Goal: Task Accomplishment & Management: Manage account settings

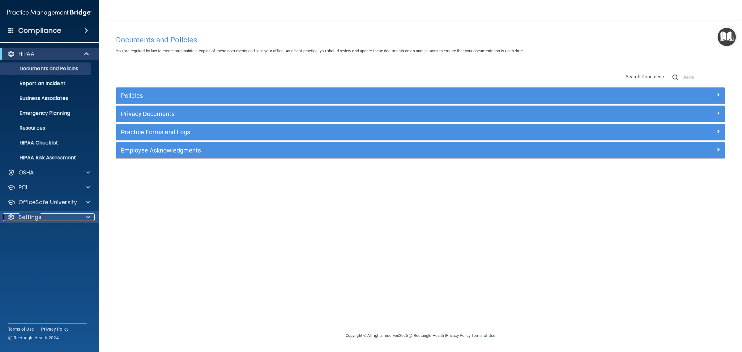
click at [87, 216] on span at bounding box center [88, 216] width 4 height 7
click at [38, 248] on p "My Users" at bounding box center [46, 247] width 84 height 6
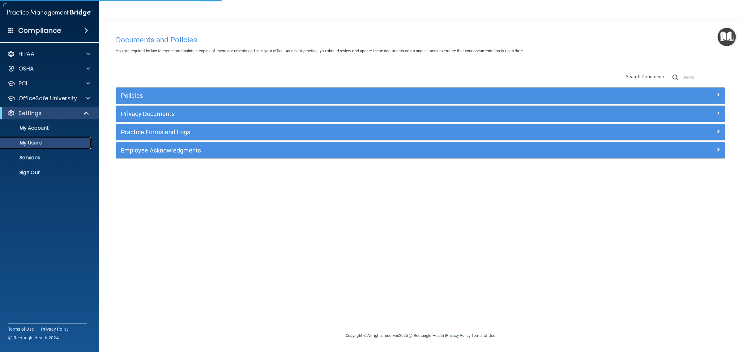
select select "20"
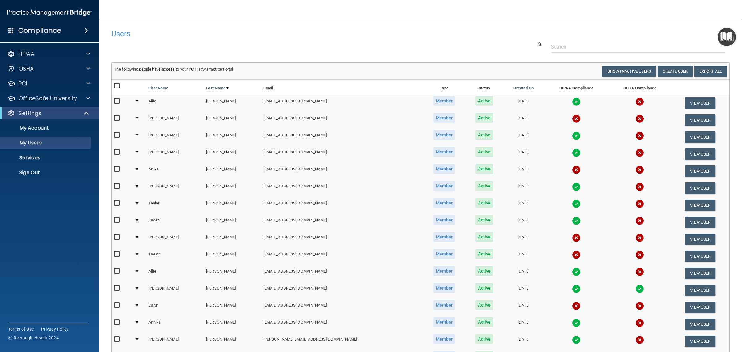
click at [116, 221] on input "checkbox" at bounding box center [117, 220] width 7 height 5
checkbox input "true"
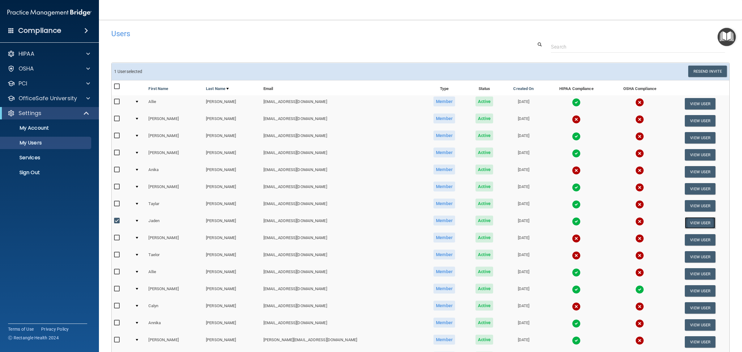
click at [690, 224] on button "View User" at bounding box center [700, 222] width 31 height 11
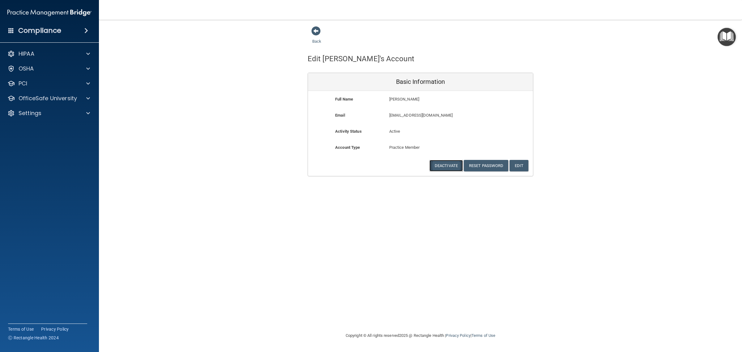
click at [445, 167] on button "Deactivate" at bounding box center [446, 165] width 33 height 11
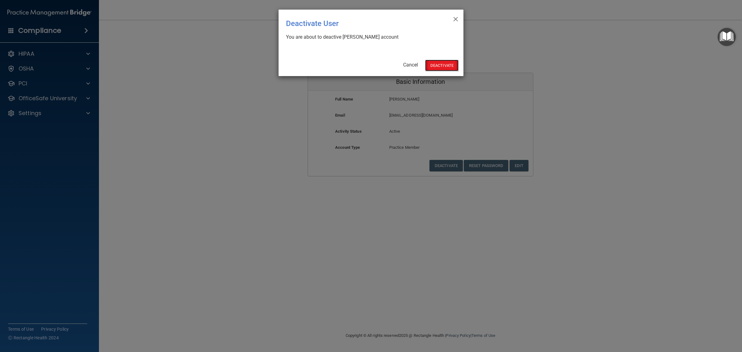
click at [441, 67] on button "Deactivate" at bounding box center [441, 65] width 33 height 11
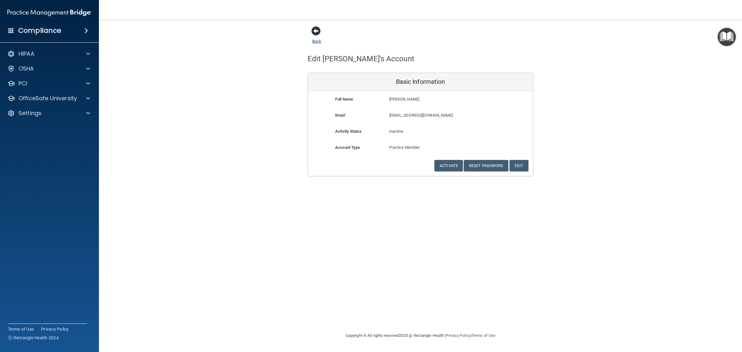
click at [316, 36] on span at bounding box center [315, 30] width 9 height 9
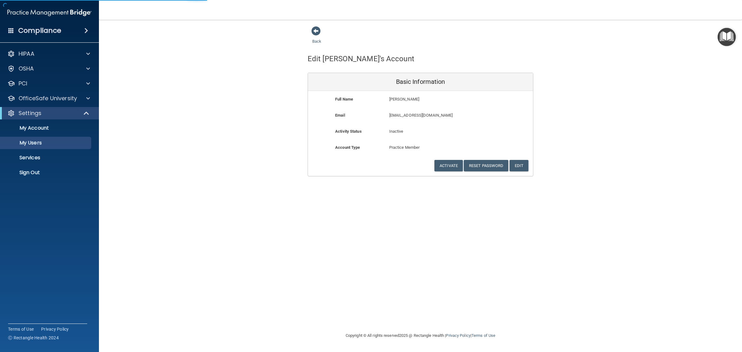
select select "20"
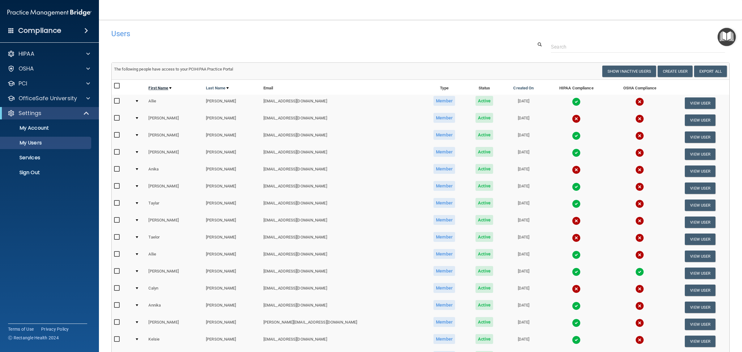
click at [163, 91] on link "First Name" at bounding box center [159, 87] width 23 height 7
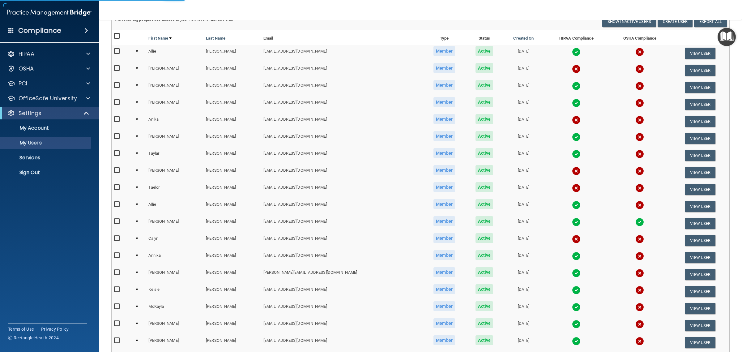
scroll to position [155, 0]
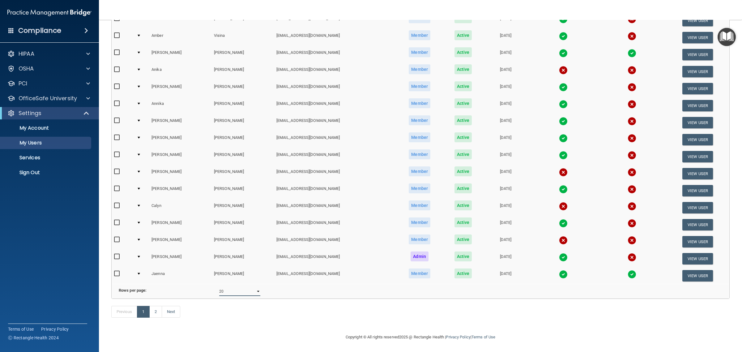
click at [235, 291] on select "10 20 30 40 all" at bounding box center [239, 291] width 41 height 9
select select "40"
click at [219, 287] on select "10 20 30 40 all" at bounding box center [239, 291] width 41 height 9
select select "40"
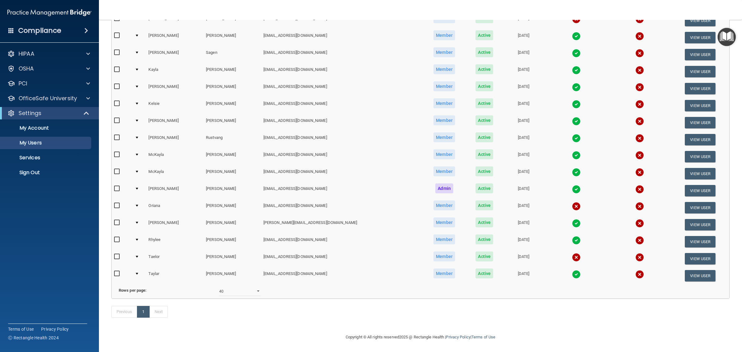
scroll to position [462, 0]
click at [71, 54] on div "HIPAA" at bounding box center [41, 53] width 77 height 7
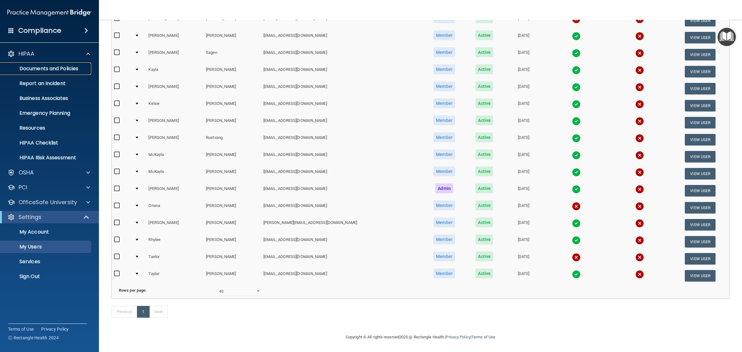
click at [54, 66] on p "Documents and Policies" at bounding box center [46, 69] width 84 height 6
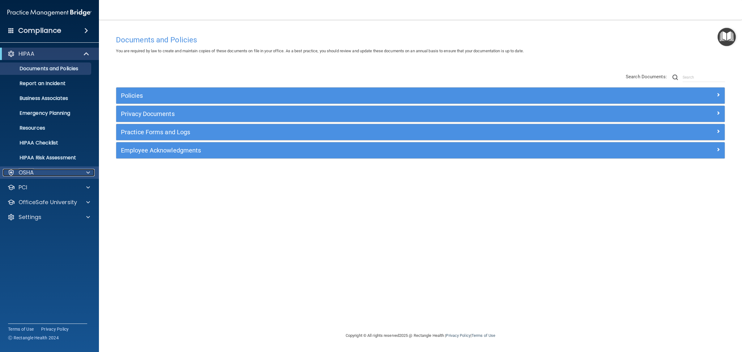
click at [45, 176] on div "OSHA" at bounding box center [41, 172] width 77 height 7
click at [59, 176] on div "OSHA" at bounding box center [41, 172] width 77 height 7
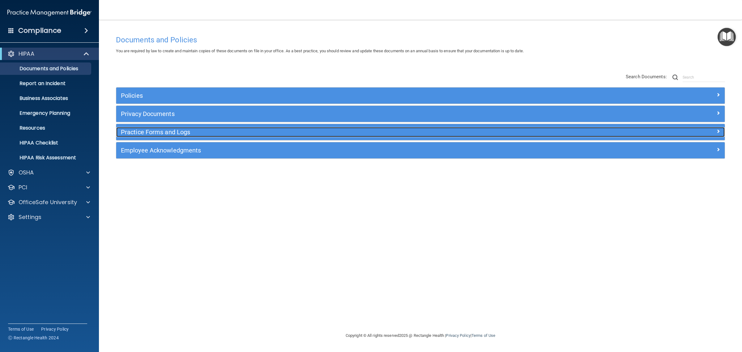
click at [183, 132] on h5 "Practice Forms and Logs" at bounding box center [344, 132] width 447 height 7
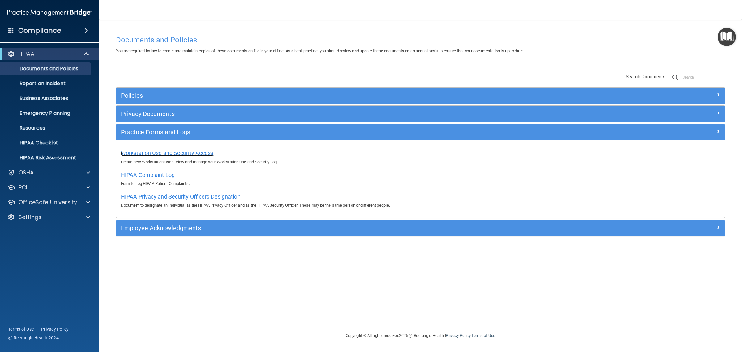
click at [187, 153] on span "Workstation Use and Security Access" at bounding box center [167, 153] width 93 height 6
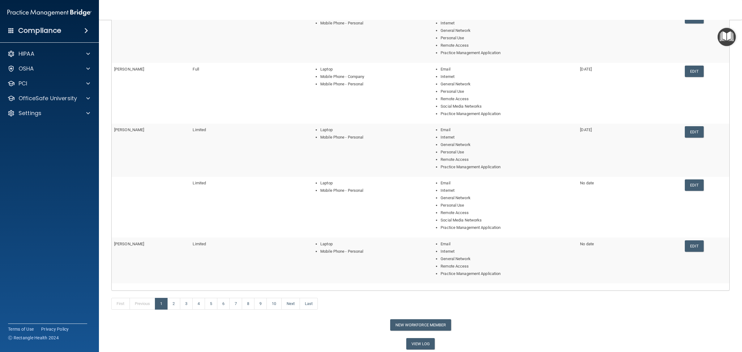
scroll to position [116, 0]
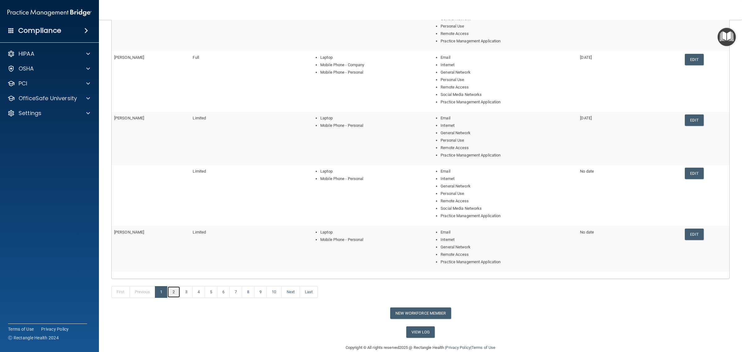
click at [176, 293] on link "2" at bounding box center [173, 292] width 13 height 12
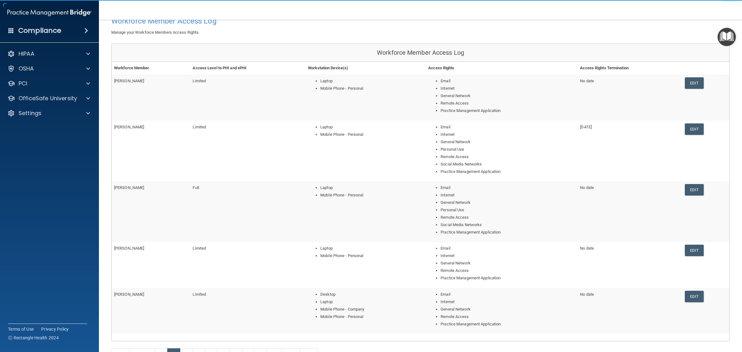
scroll to position [112, 0]
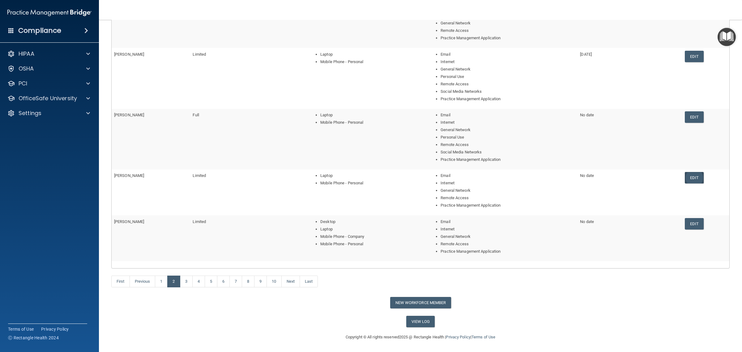
click at [685, 178] on link "Edit" at bounding box center [694, 177] width 19 height 11
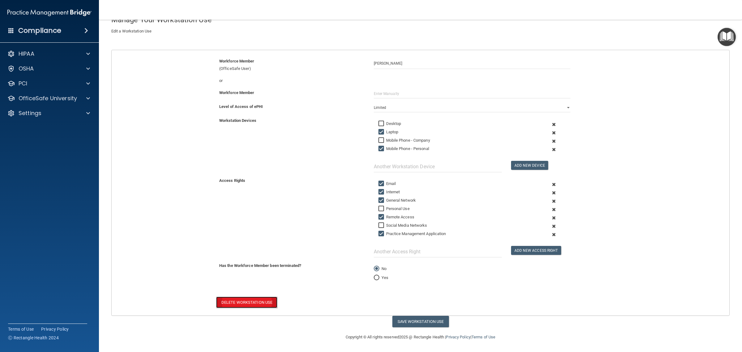
click at [250, 302] on button "Delete Workstation Use" at bounding box center [246, 302] width 61 height 11
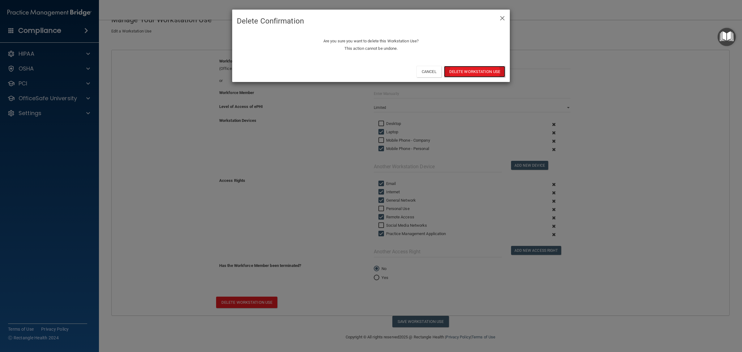
click at [483, 73] on button "Delete Workstation Use" at bounding box center [474, 71] width 61 height 11
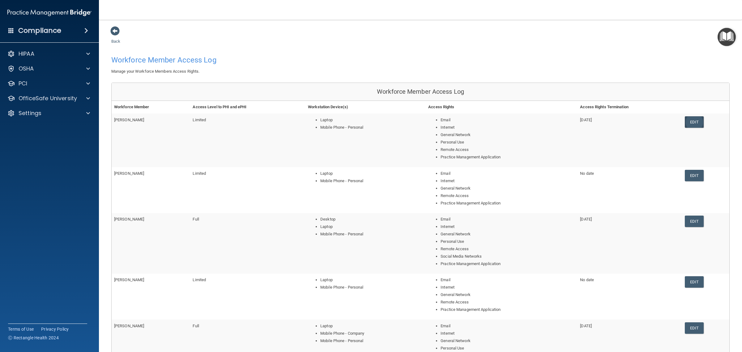
click at [689, 120] on link "Edit" at bounding box center [694, 121] width 19 height 11
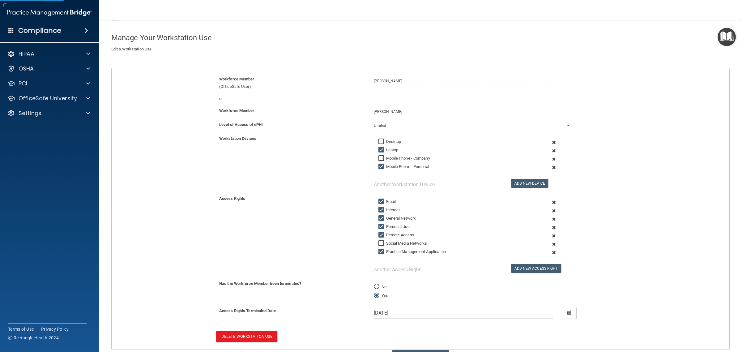
scroll to position [58, 0]
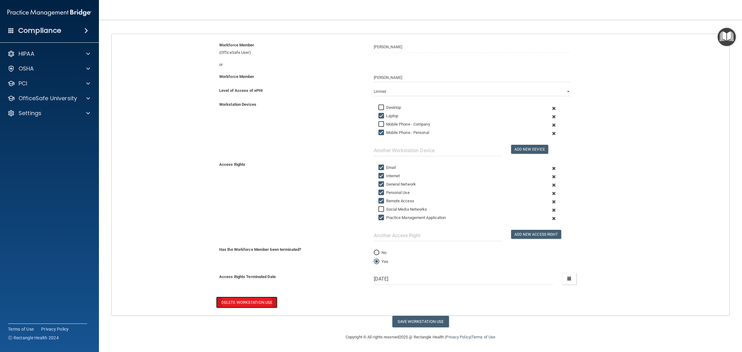
click at [256, 305] on button "Delete Workstation Use" at bounding box center [246, 302] width 61 height 11
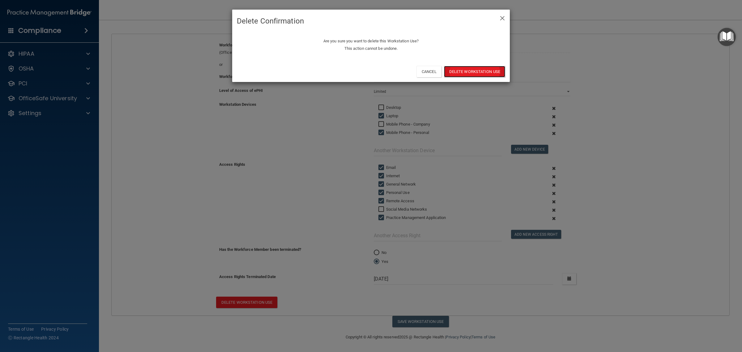
click at [487, 76] on button "Delete Workstation Use" at bounding box center [474, 71] width 61 height 11
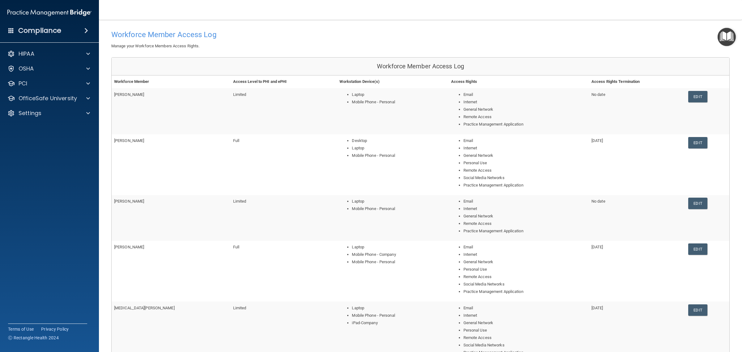
scroll to position [39, 0]
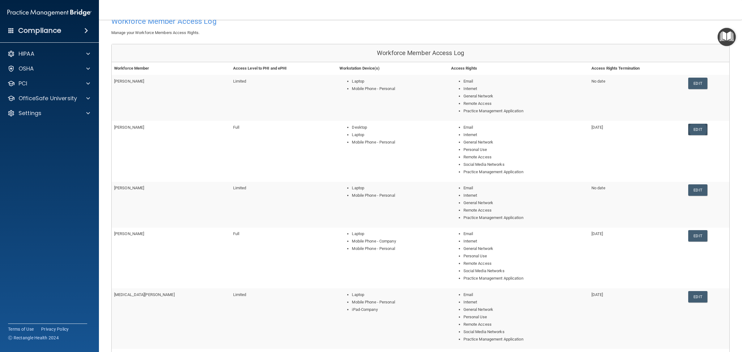
click at [694, 131] on link "Edit" at bounding box center [697, 129] width 19 height 11
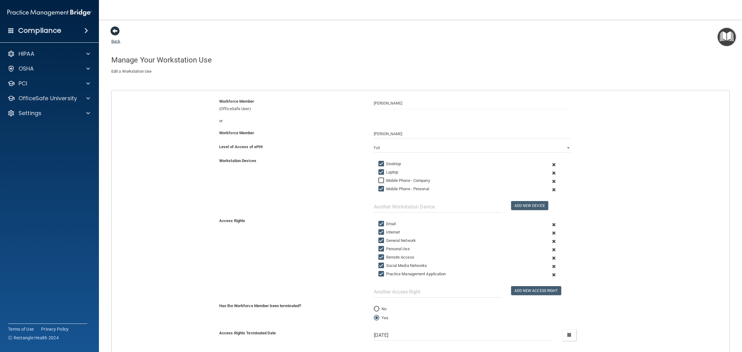
click at [116, 34] on span at bounding box center [114, 30] width 9 height 9
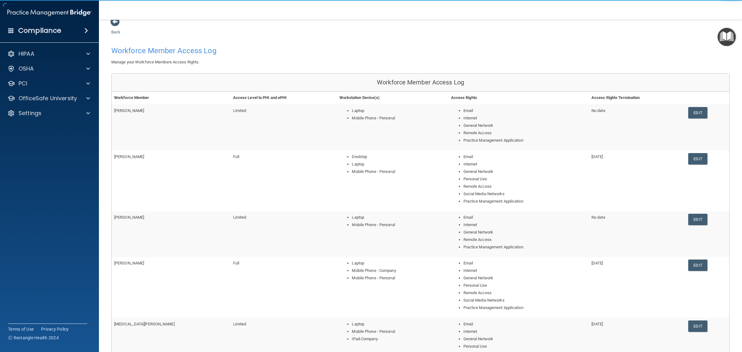
scroll to position [116, 0]
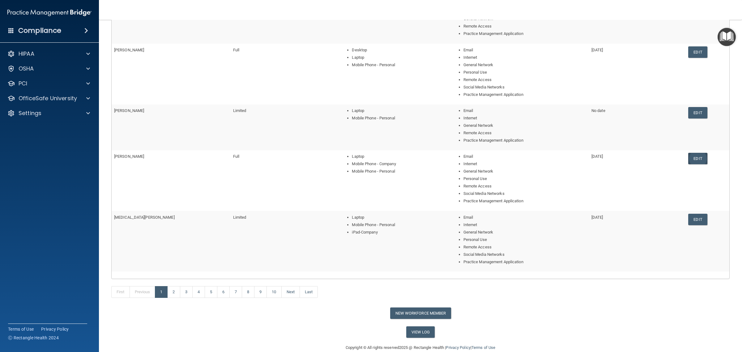
click at [688, 161] on link "Edit" at bounding box center [697, 158] width 19 height 11
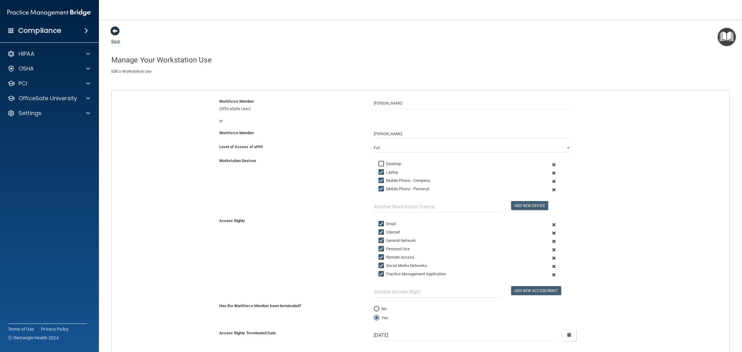
click at [116, 33] on span at bounding box center [114, 30] width 9 height 9
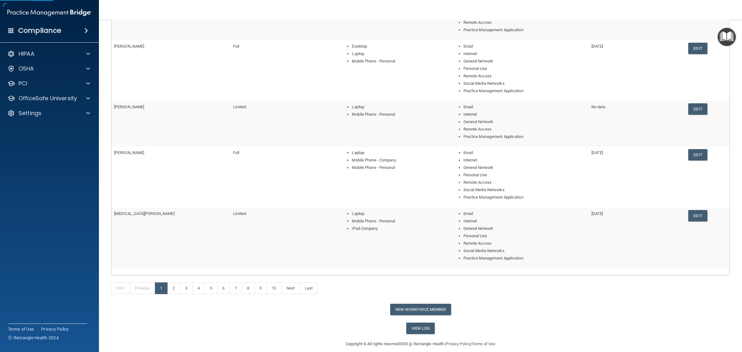
scroll to position [127, 0]
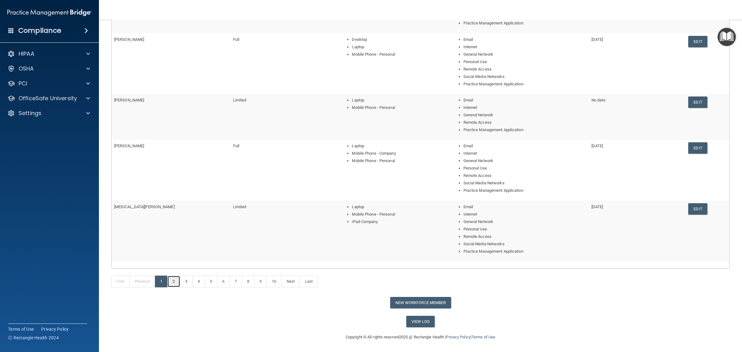
click at [177, 285] on link "2" at bounding box center [173, 282] width 13 height 12
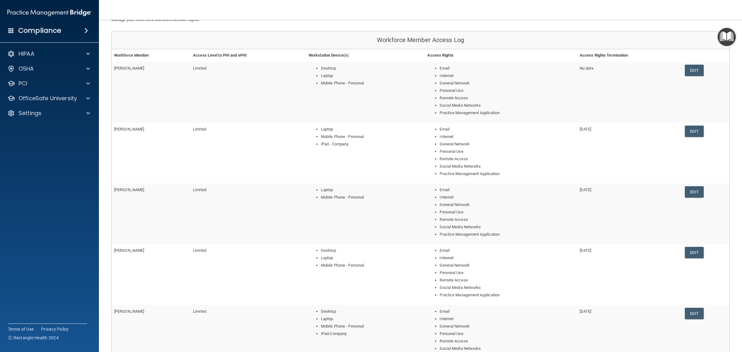
scroll to position [156, 0]
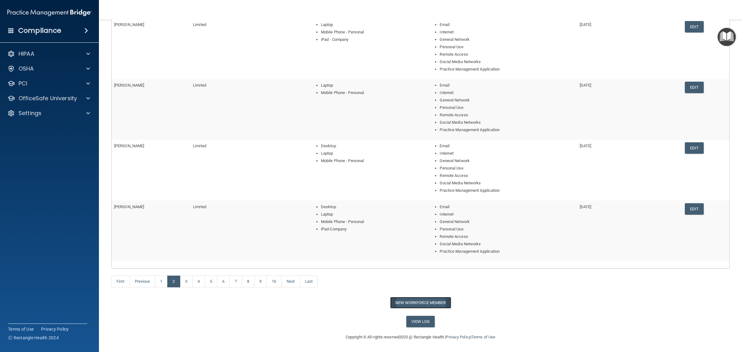
click at [426, 302] on button "New Workforce Member" at bounding box center [420, 302] width 61 height 11
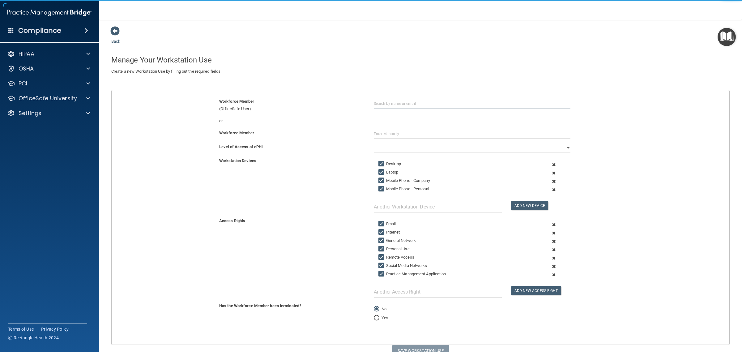
click at [387, 106] on input "text" at bounding box center [472, 103] width 197 height 11
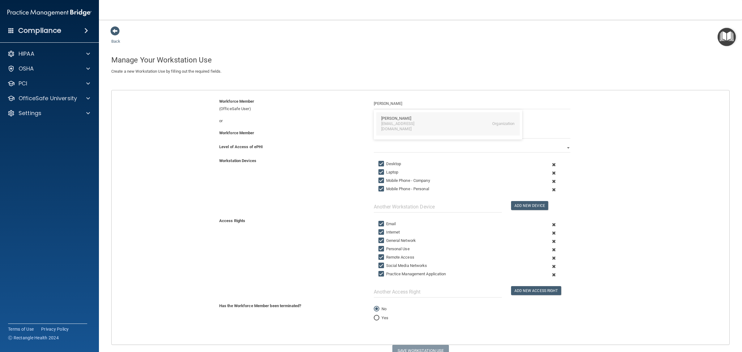
click at [394, 118] on div "[PERSON_NAME]" at bounding box center [396, 118] width 30 height 5
type input "[PERSON_NAME]"
click at [116, 32] on span at bounding box center [114, 30] width 9 height 9
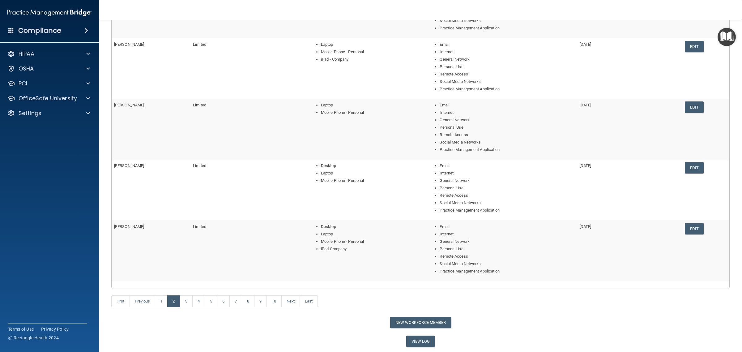
scroll to position [155, 0]
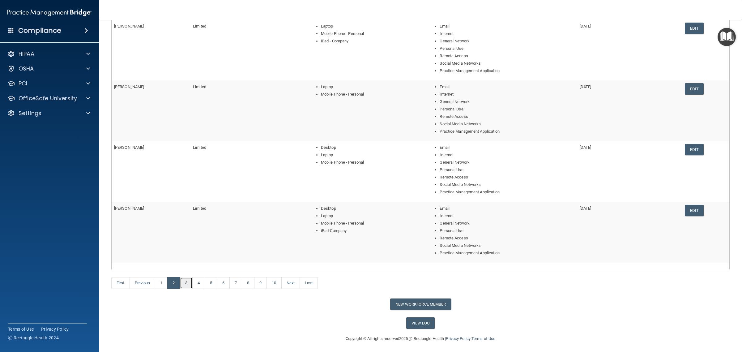
click at [190, 283] on link "3" at bounding box center [186, 283] width 13 height 12
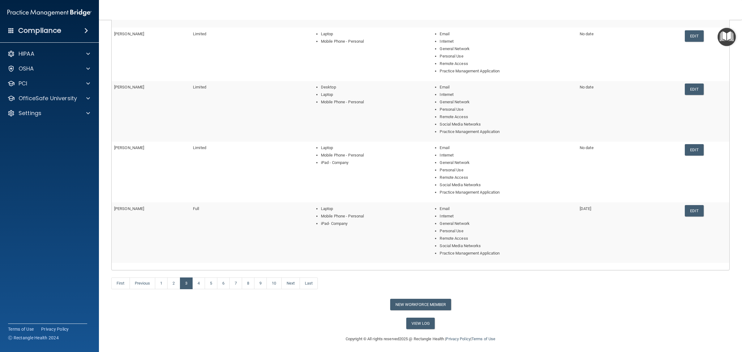
scroll to position [149, 0]
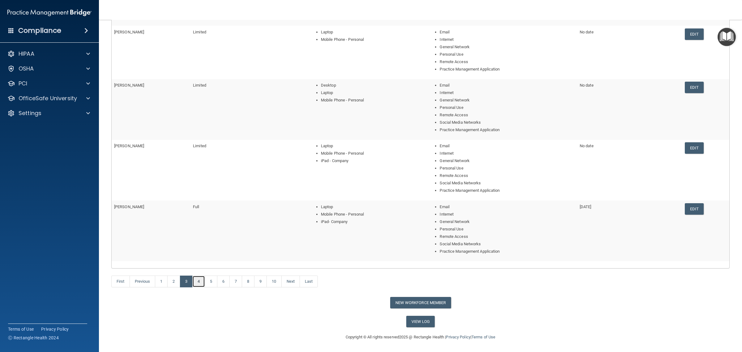
click at [205, 281] on link "4" at bounding box center [198, 282] width 13 height 12
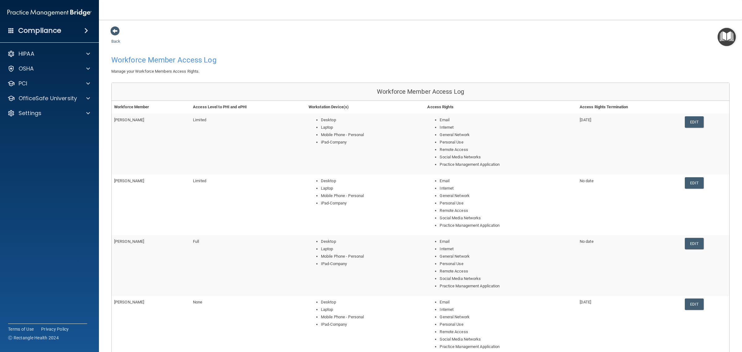
scroll to position [116, 0]
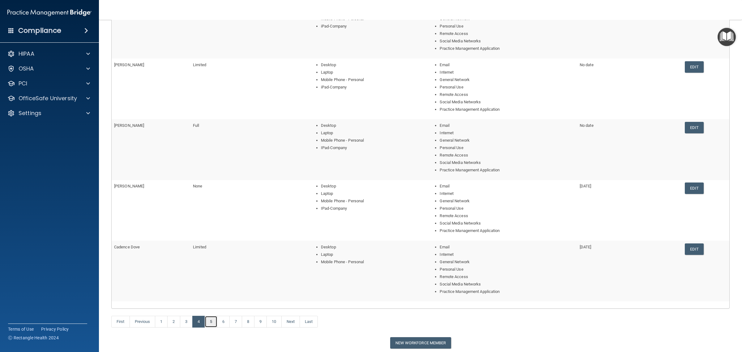
click at [217, 323] on link "5" at bounding box center [211, 322] width 13 height 12
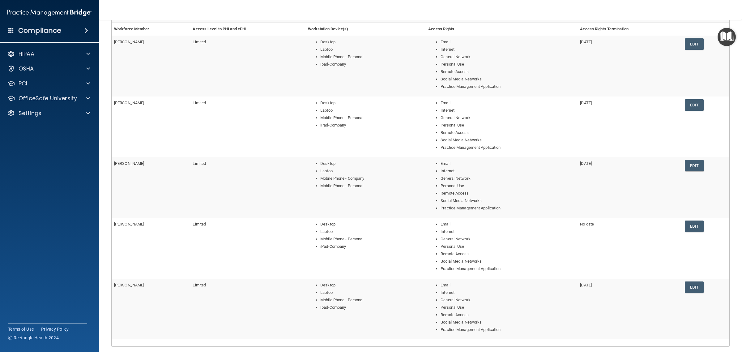
scroll to position [156, 0]
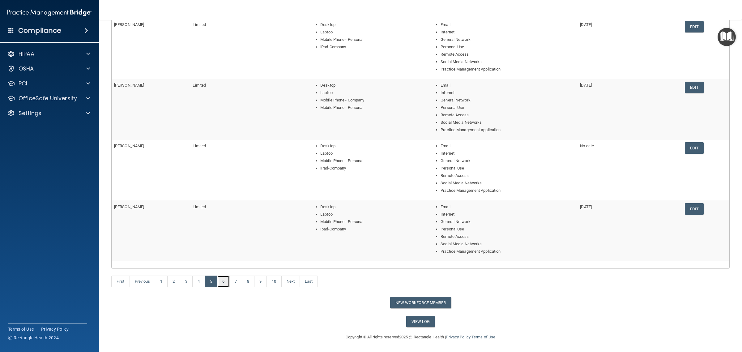
click at [229, 282] on link "6" at bounding box center [223, 282] width 13 height 12
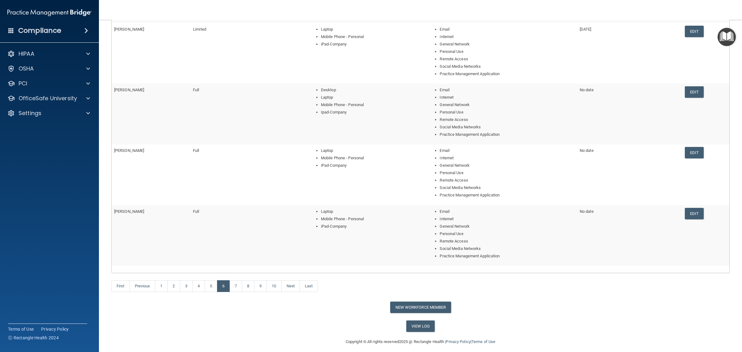
scroll to position [155, 0]
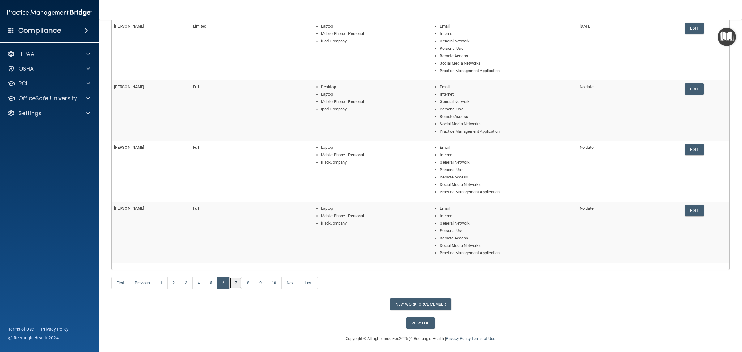
click at [240, 285] on link "7" at bounding box center [235, 283] width 13 height 12
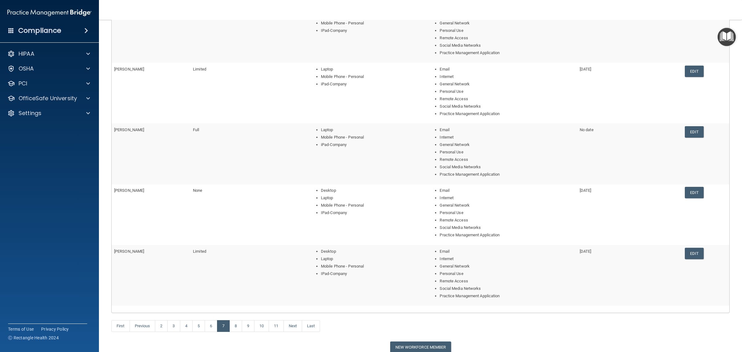
scroll to position [156, 0]
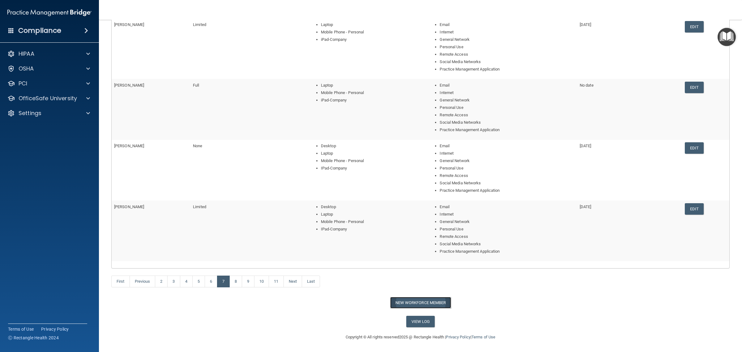
click at [434, 304] on button "New Workforce Member" at bounding box center [420, 302] width 61 height 11
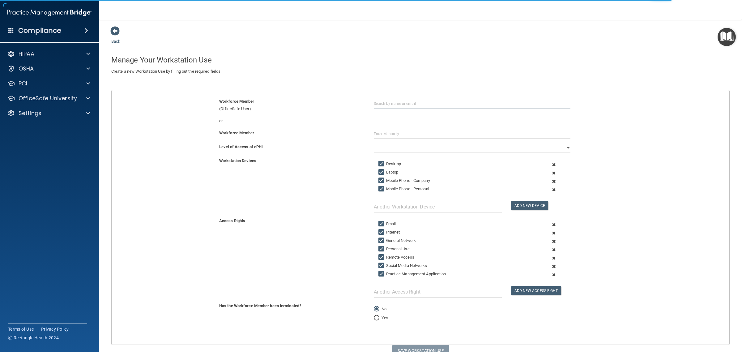
click at [417, 104] on input "text" at bounding box center [472, 103] width 197 height 11
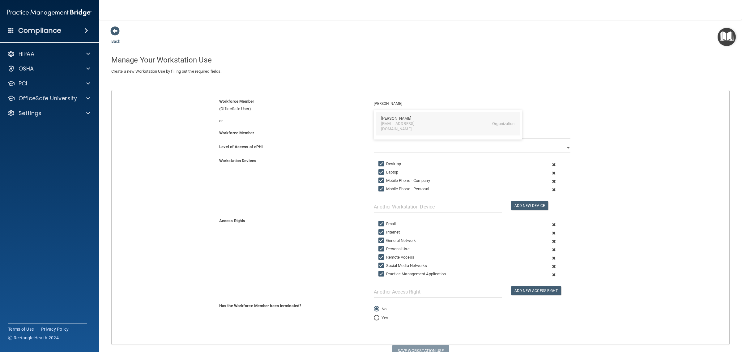
click at [416, 116] on div "[PERSON_NAME]" at bounding box center [448, 118] width 134 height 5
type input "[PERSON_NAME]"
click at [556, 148] on select "Full Limited None" at bounding box center [472, 147] width 197 height 9
click at [374, 143] on select "Full Limited None" at bounding box center [472, 147] width 197 height 9
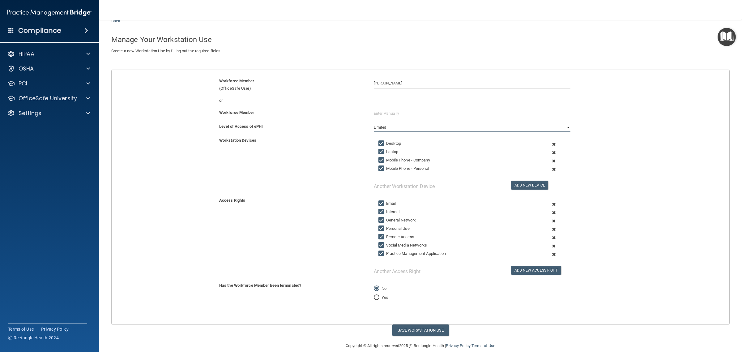
scroll to position [31, 0]
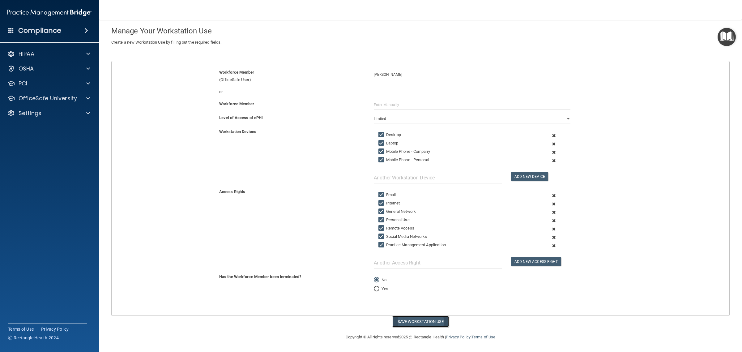
click at [414, 318] on button "Save Workstation Use" at bounding box center [420, 321] width 57 height 11
select select "? string:Full ?"
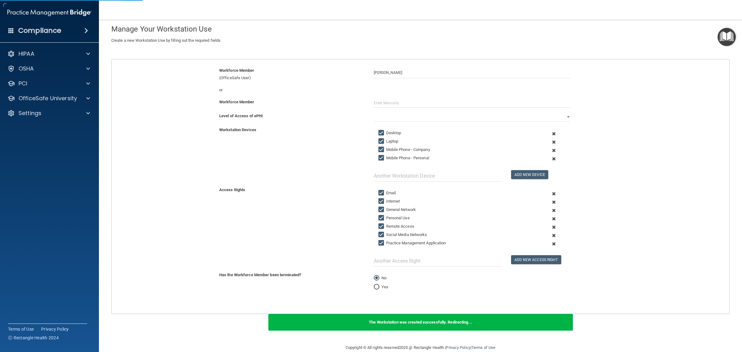
scroll to position [122, 0]
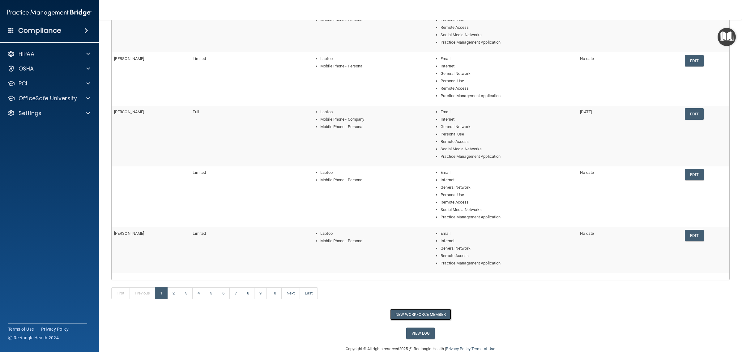
click at [419, 310] on button "New Workforce Member" at bounding box center [420, 314] width 61 height 11
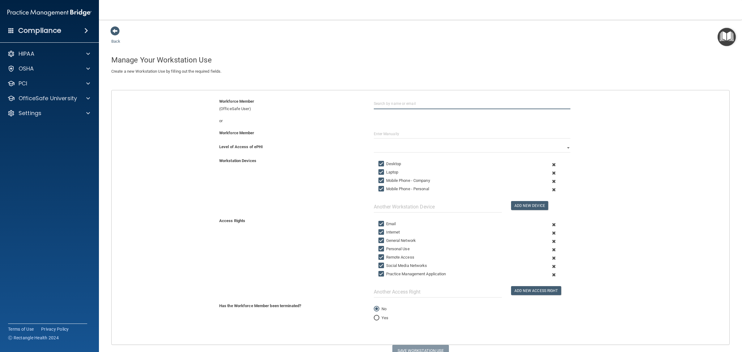
click at [397, 103] on input "text" at bounding box center [472, 103] width 197 height 11
click at [406, 139] on div "[PERSON_NAME]" at bounding box center [396, 141] width 30 height 5
type input "[PERSON_NAME]"
click at [408, 133] on input "text" at bounding box center [472, 133] width 197 height 9
click at [390, 147] on select "Full Limited None" at bounding box center [472, 147] width 197 height 9
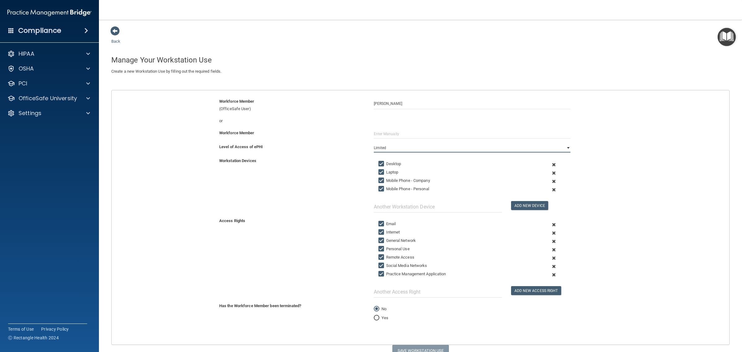
click at [374, 143] on select "Full Limited None" at bounding box center [472, 147] width 197 height 9
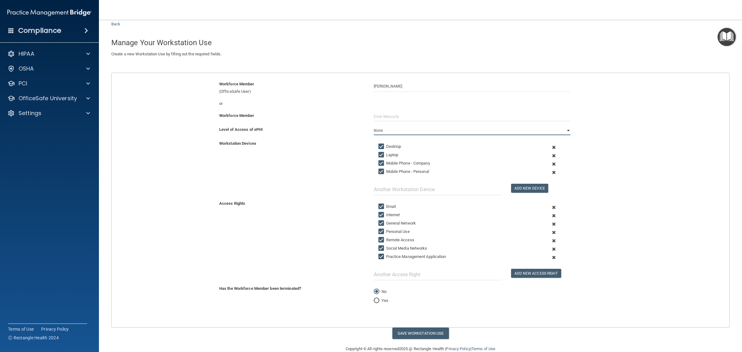
scroll to position [31, 0]
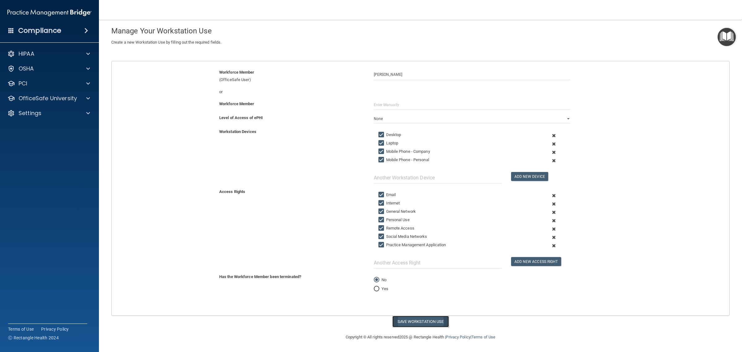
click at [406, 320] on button "Save Workstation Use" at bounding box center [420, 321] width 57 height 11
select select "? string:Limited ?"
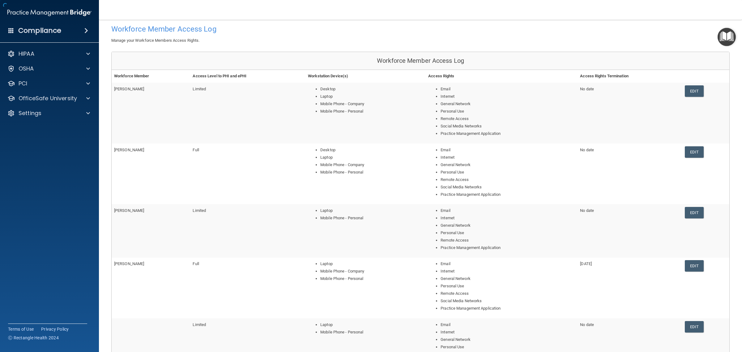
scroll to position [137, 0]
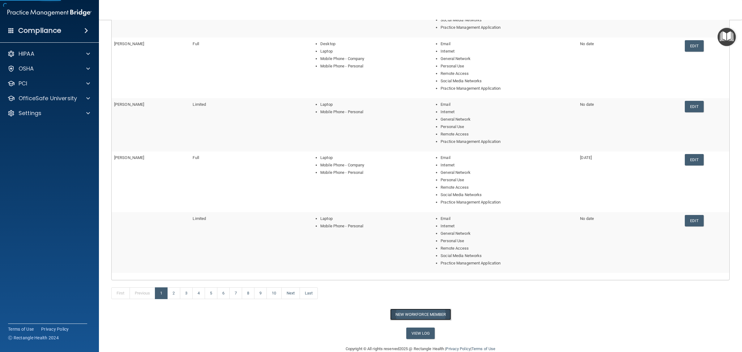
click at [408, 312] on button "New Workforce Member" at bounding box center [420, 314] width 61 height 11
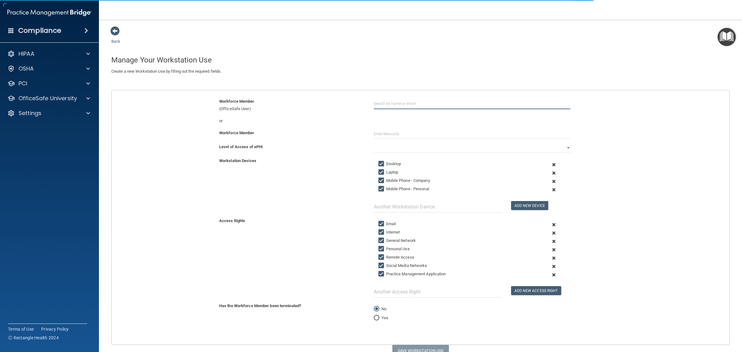
click at [424, 104] on input "text" at bounding box center [472, 103] width 197 height 11
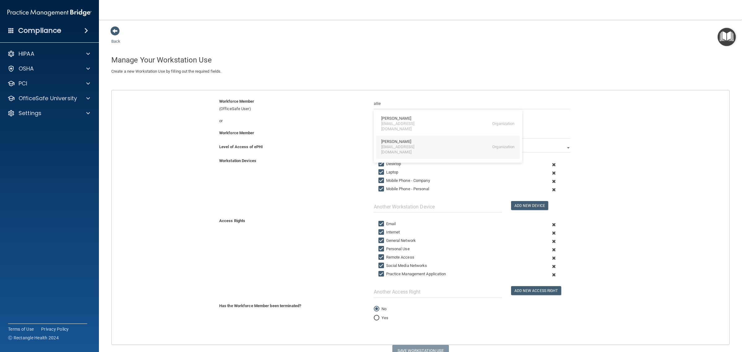
click at [409, 139] on div "[PERSON_NAME]" at bounding box center [448, 141] width 134 height 5
type input "[PERSON_NAME]"
click at [404, 152] on select "Full Limited None" at bounding box center [472, 147] width 197 height 9
click at [374, 143] on select "Full Limited None" at bounding box center [472, 147] width 197 height 9
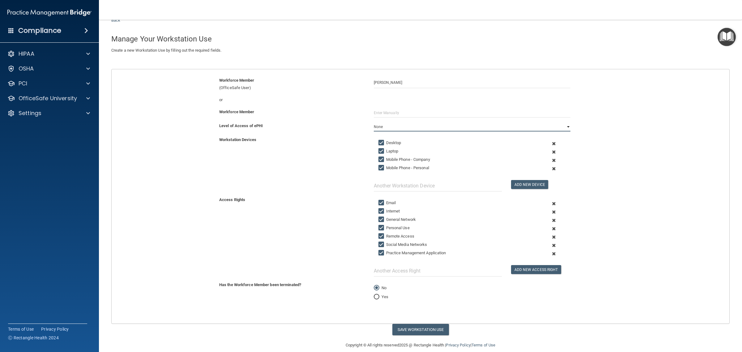
scroll to position [31, 0]
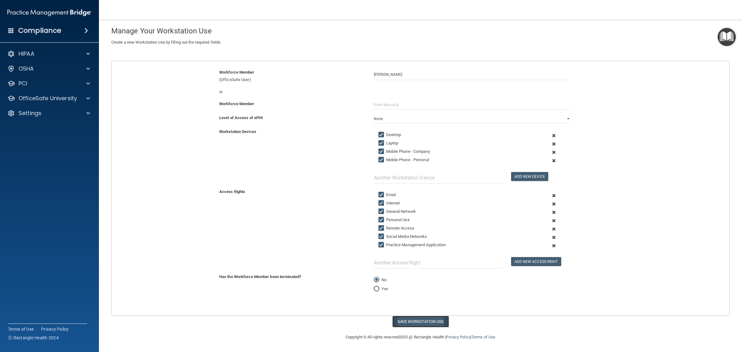
click at [429, 322] on button "Save Workstation Use" at bounding box center [420, 321] width 57 height 11
select select "? string:Limited ?"
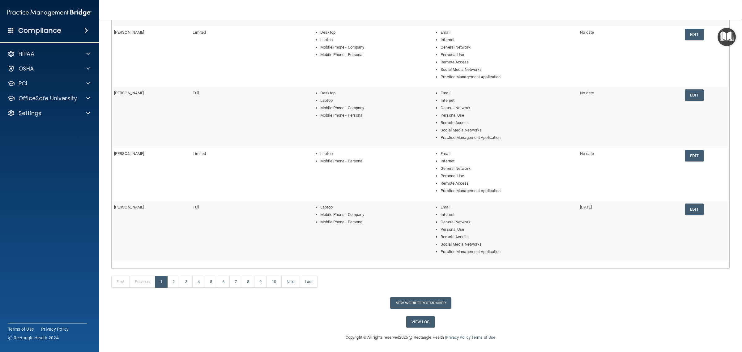
scroll to position [149, 0]
click at [427, 303] on button "New Workforce Member" at bounding box center [420, 302] width 61 height 11
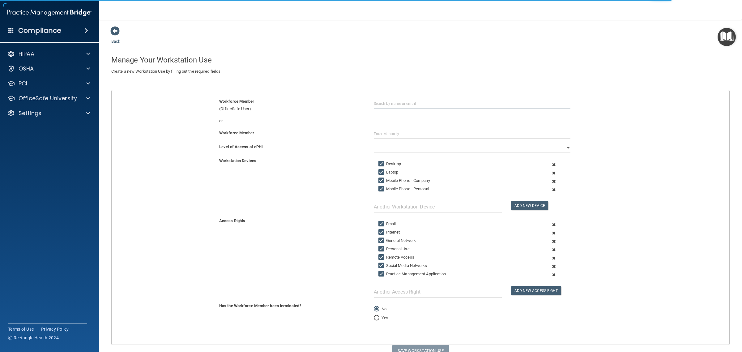
click at [395, 105] on input "text" at bounding box center [472, 103] width 197 height 11
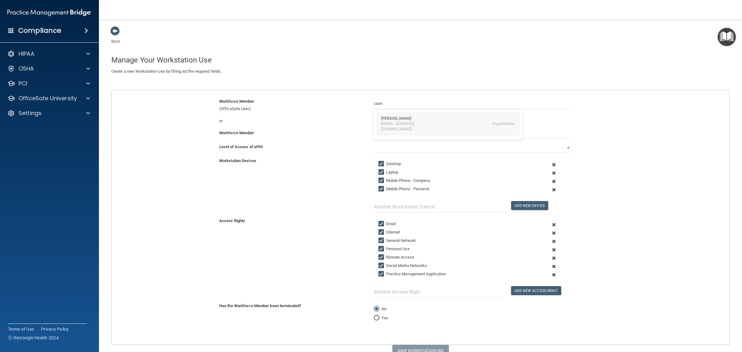
click at [401, 123] on div "[EMAIL_ADDRESS][DOMAIN_NAME]" at bounding box center [408, 126] width 54 height 11
type input "[PERSON_NAME]"
click at [407, 151] on select "Full Limited None" at bounding box center [472, 147] width 197 height 9
click at [374, 143] on select "Full Limited None" at bounding box center [472, 147] width 197 height 9
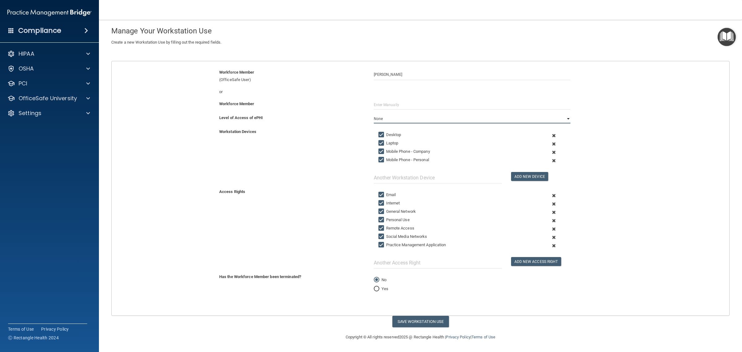
scroll to position [31, 0]
click at [427, 325] on button "Save Workstation Use" at bounding box center [420, 321] width 57 height 11
select select "? string:Limited ?"
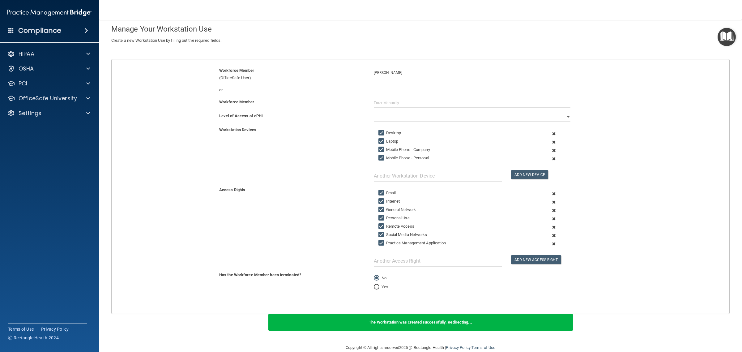
scroll to position [0, 0]
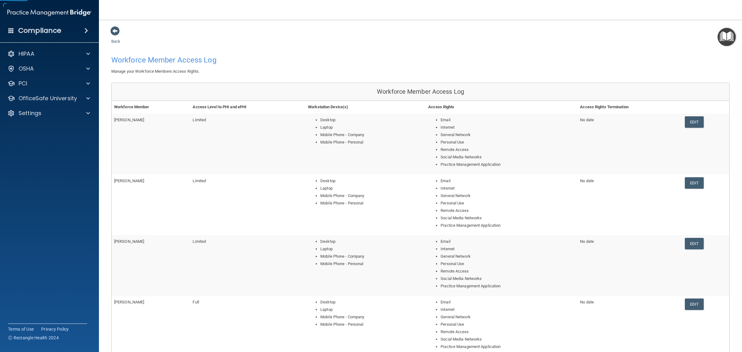
scroll to position [149, 0]
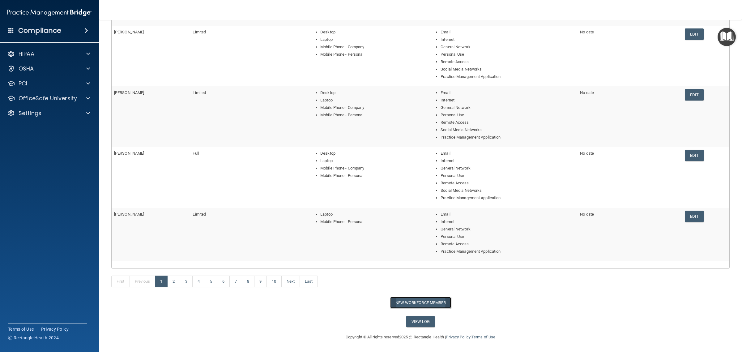
click at [426, 302] on button "New Workforce Member" at bounding box center [420, 302] width 61 height 11
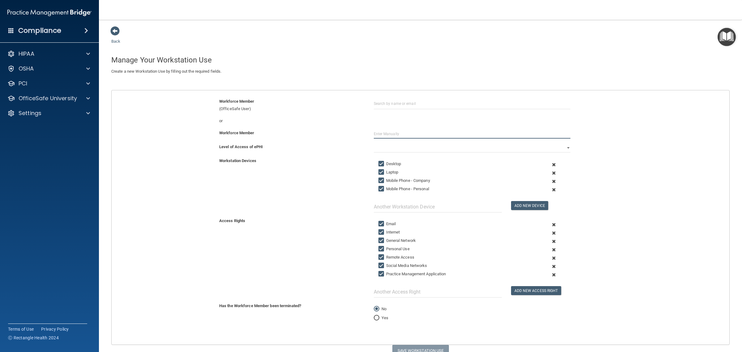
click at [403, 135] on input "text" at bounding box center [472, 133] width 197 height 9
type input "taelor"
drag, startPoint x: 388, startPoint y: 135, endPoint x: 341, endPoint y: 135, distance: 46.7
click at [341, 135] on div "Workforce Member taelor" at bounding box center [420, 133] width 627 height 9
click at [381, 105] on input "text" at bounding box center [472, 103] width 197 height 11
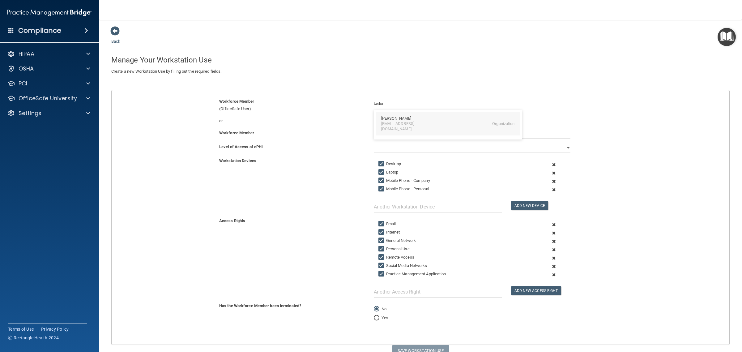
click at [397, 120] on div "[PERSON_NAME]" at bounding box center [396, 118] width 30 height 5
type input "[PERSON_NAME]"
click at [415, 151] on select "Full Limited None" at bounding box center [472, 147] width 197 height 9
click at [374, 143] on select "Full Limited None" at bounding box center [472, 147] width 197 height 9
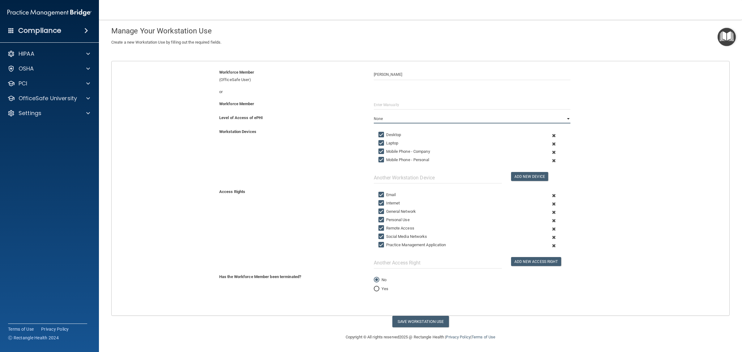
scroll to position [31, 0]
click at [418, 321] on button "Save Workstation Use" at bounding box center [420, 321] width 57 height 11
select select "? string:Limited ?"
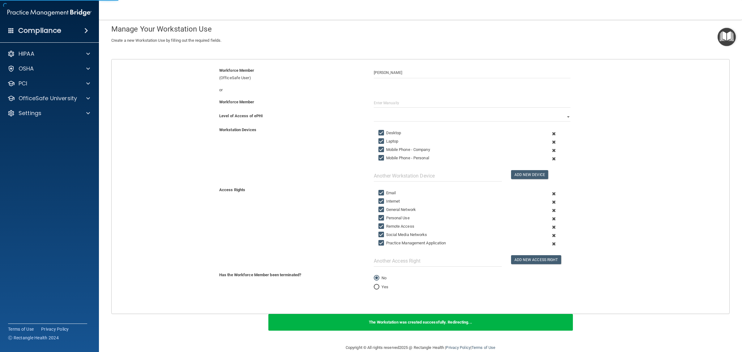
scroll to position [144, 0]
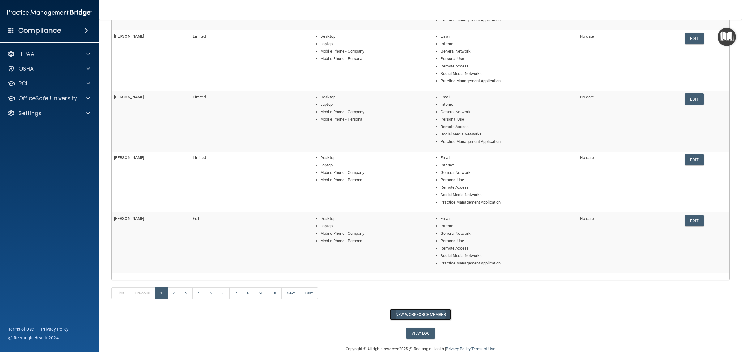
click at [434, 316] on button "New Workforce Member" at bounding box center [420, 314] width 61 height 11
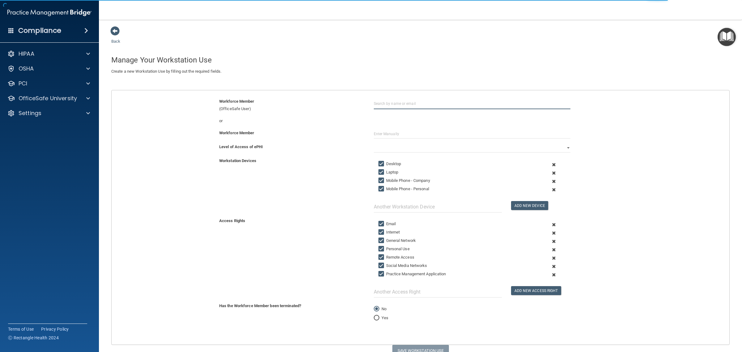
click at [406, 102] on input "text" at bounding box center [472, 103] width 197 height 11
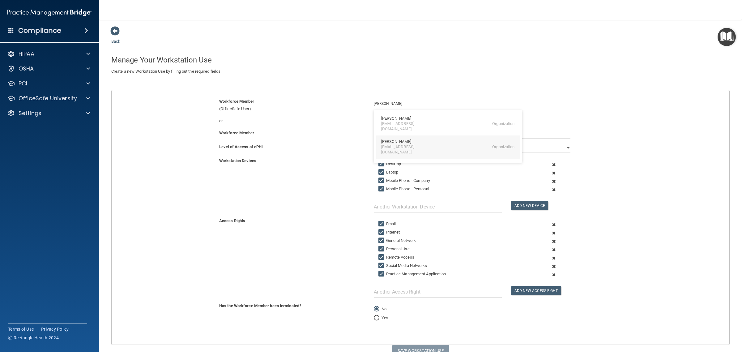
click at [412, 145] on div "[PERSON_NAME] [EMAIL_ADDRESS][DOMAIN_NAME] Organization" at bounding box center [448, 146] width 144 height 23
type input "[PERSON_NAME]"
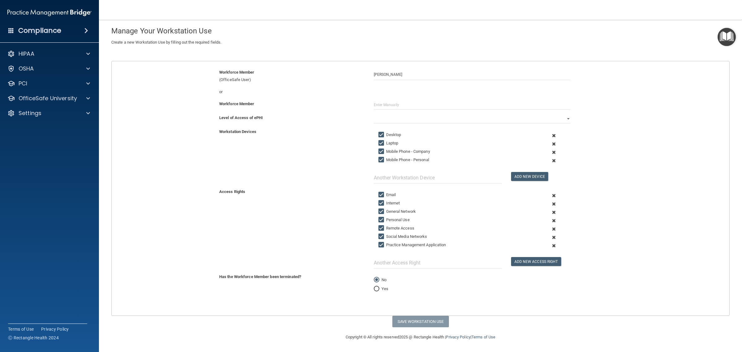
scroll to position [31, 0]
click at [396, 115] on select "Full Limited None" at bounding box center [472, 118] width 197 height 9
click at [374, 114] on select "Full Limited None" at bounding box center [472, 118] width 197 height 9
click at [414, 318] on button "Save Workstation Use" at bounding box center [420, 321] width 57 height 11
select select "? string:Limited ?"
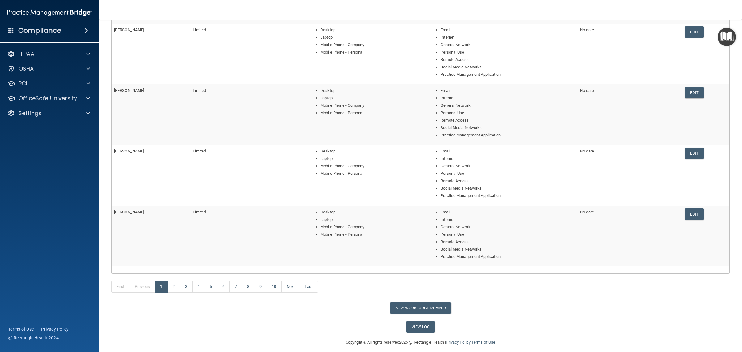
scroll to position [156, 0]
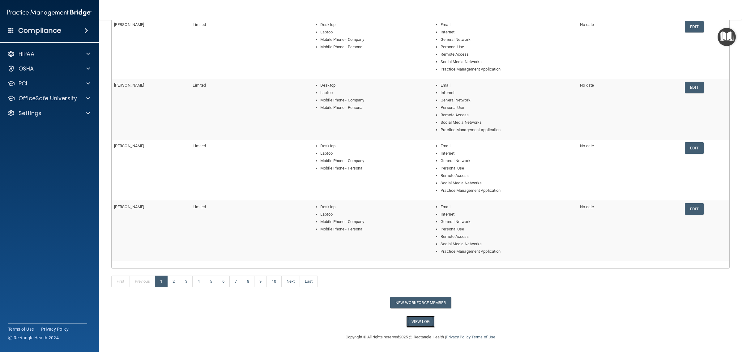
click at [424, 319] on link "View Log" at bounding box center [420, 321] width 29 height 11
click at [221, 281] on link "6" at bounding box center [223, 282] width 13 height 12
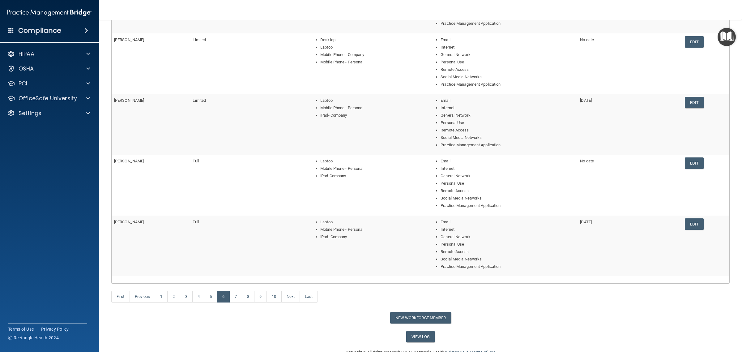
scroll to position [155, 0]
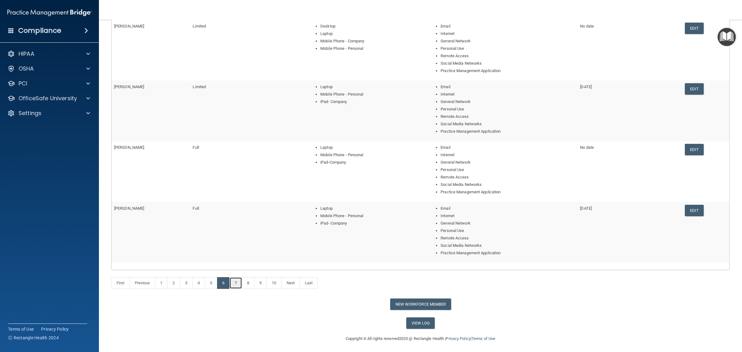
click at [240, 282] on link "7" at bounding box center [235, 283] width 13 height 12
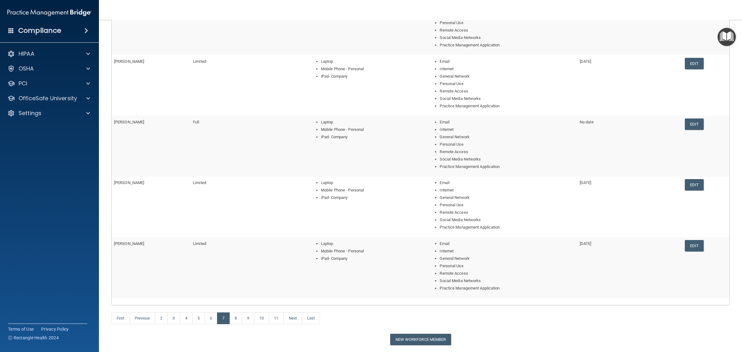
scroll to position [156, 0]
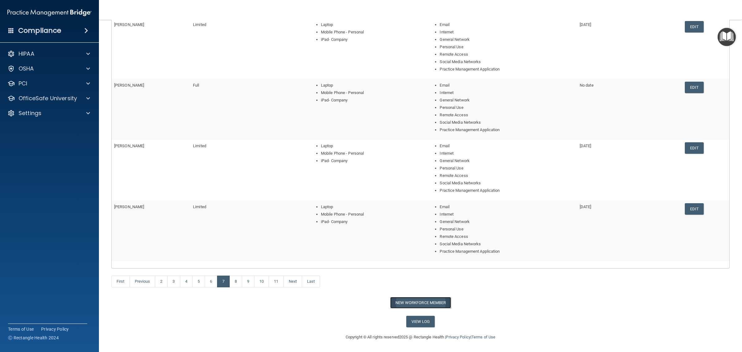
click at [426, 305] on button "New Workforce Member" at bounding box center [420, 302] width 61 height 11
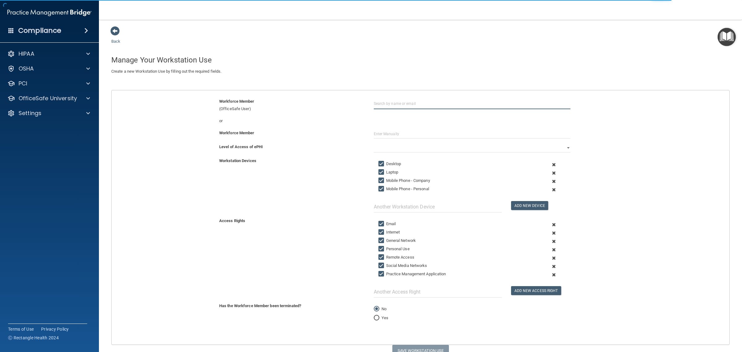
click at [393, 105] on input "text" at bounding box center [472, 103] width 197 height 11
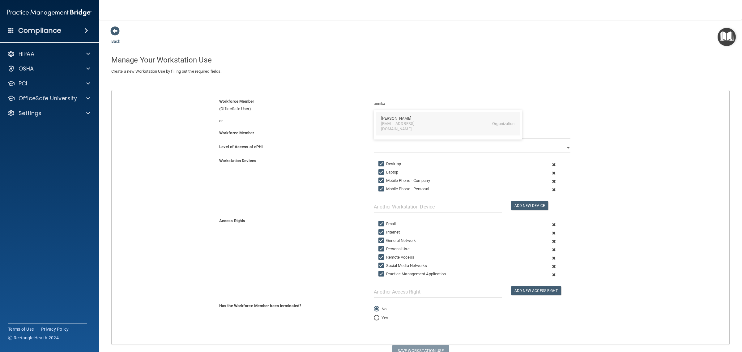
click at [402, 114] on div "[PERSON_NAME] [EMAIL_ADDRESS][DOMAIN_NAME] Organization" at bounding box center [448, 123] width 144 height 23
type input "[PERSON_NAME]"
click at [403, 148] on select "Full Limited None" at bounding box center [472, 147] width 197 height 9
click at [374, 143] on select "Full Limited None" at bounding box center [472, 147] width 197 height 9
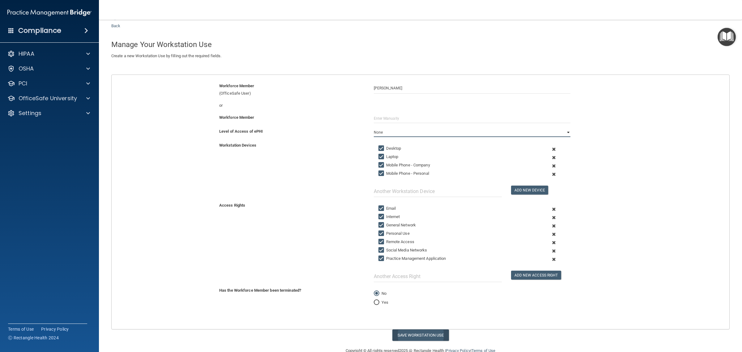
scroll to position [31, 0]
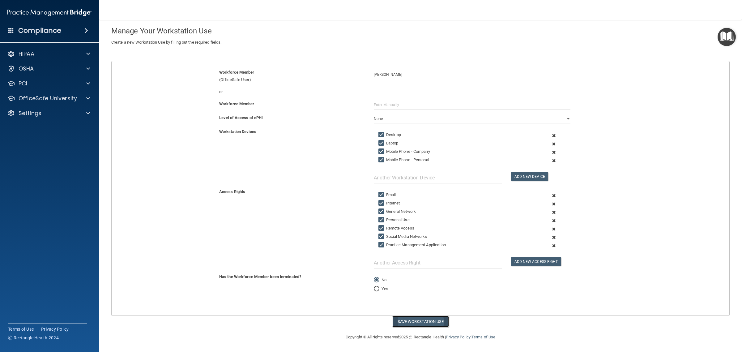
click at [430, 320] on button "Save Workstation Use" at bounding box center [420, 321] width 57 height 11
select select "? string:Limited ?"
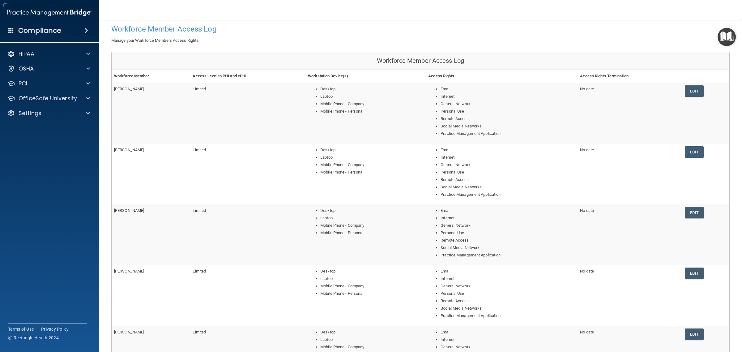
scroll to position [144, 0]
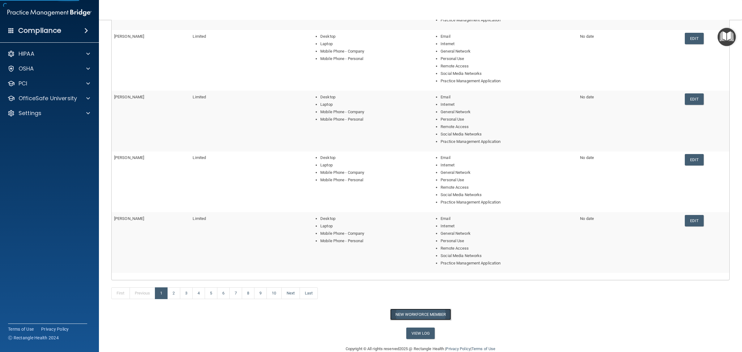
click at [413, 312] on button "New Workforce Member" at bounding box center [420, 314] width 61 height 11
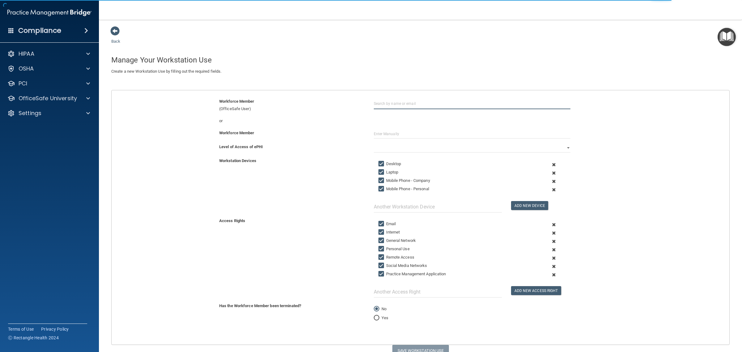
click at [409, 105] on input "text" at bounding box center [472, 103] width 197 height 11
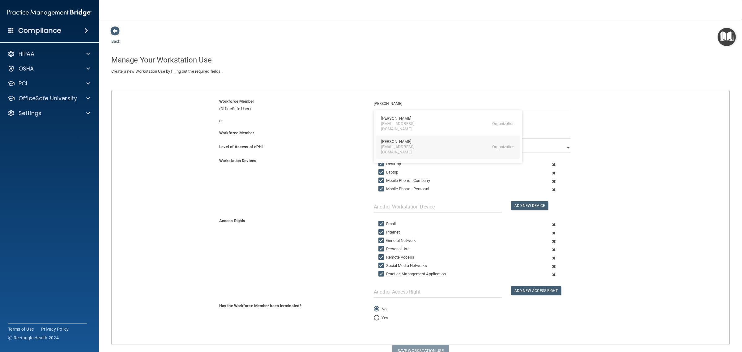
click at [415, 144] on div "[EMAIL_ADDRESS][DOMAIN_NAME]" at bounding box center [408, 149] width 54 height 11
type input "[PERSON_NAME]"
click at [409, 149] on select "Full Limited None" at bounding box center [472, 147] width 197 height 9
click at [374, 143] on select "Full Limited None" at bounding box center [472, 147] width 197 height 9
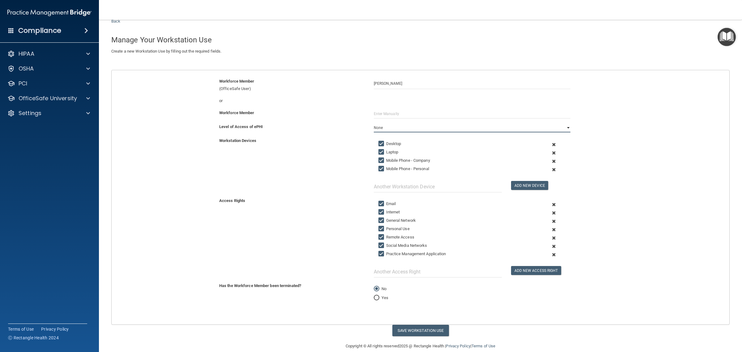
scroll to position [31, 0]
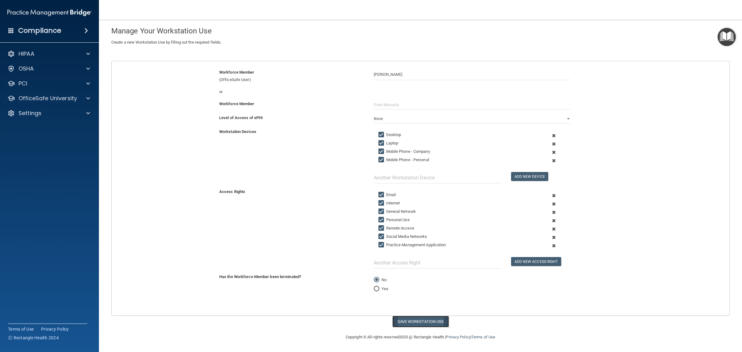
click at [431, 324] on button "Save Workstation Use" at bounding box center [420, 321] width 57 height 11
select select "? string:Limited ?"
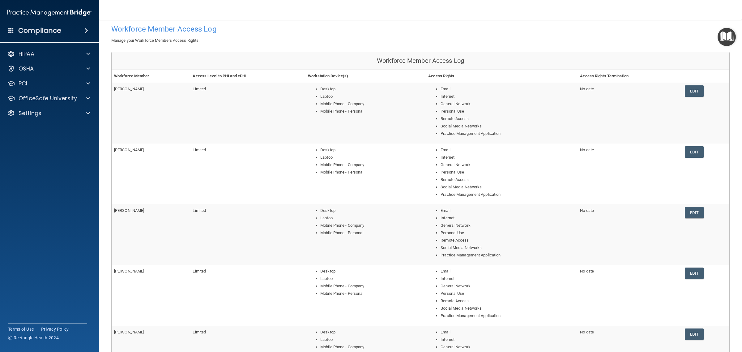
scroll to position [144, 0]
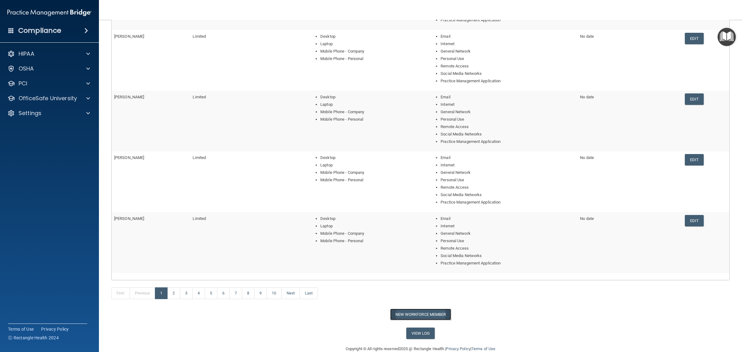
click at [418, 314] on button "New Workforce Member" at bounding box center [420, 314] width 61 height 11
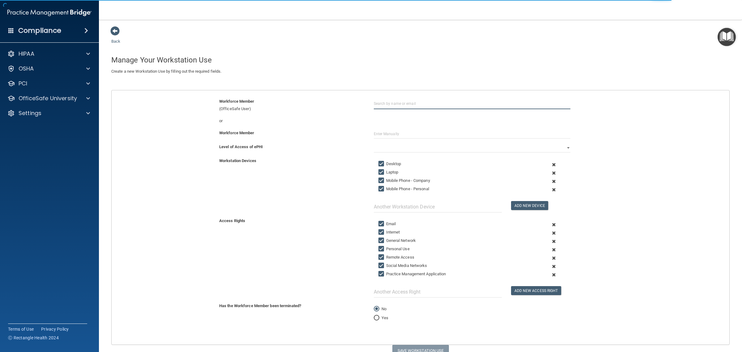
click at [410, 102] on input "text" at bounding box center [472, 103] width 197 height 11
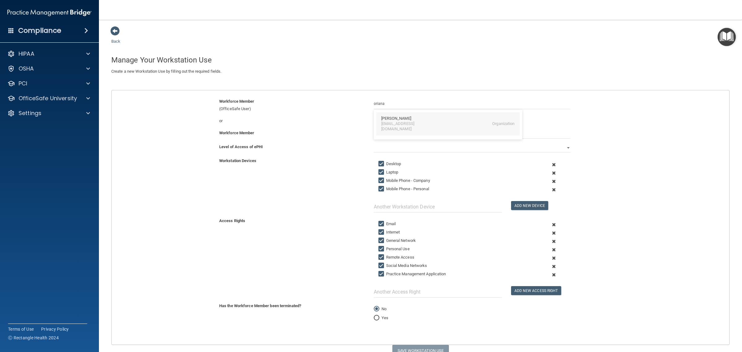
click at [421, 125] on div "[EMAIL_ADDRESS][DOMAIN_NAME]" at bounding box center [408, 126] width 54 height 11
type input "[PERSON_NAME]"
click at [409, 154] on div "Level of Access of ePHI Full Limited None" at bounding box center [420, 150] width 627 height 14
click at [412, 149] on select "Full Limited None" at bounding box center [472, 147] width 197 height 9
click at [374, 143] on select "Full Limited None" at bounding box center [472, 147] width 197 height 9
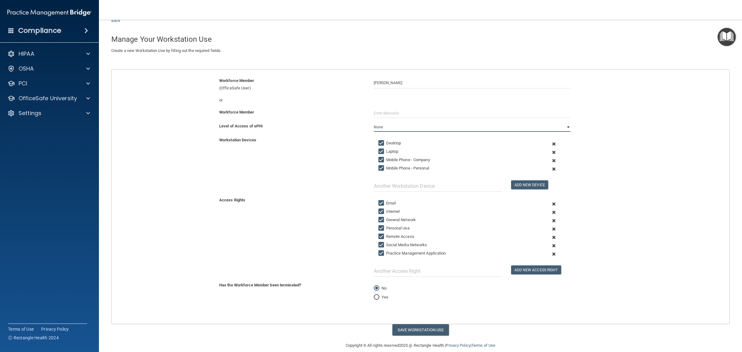
scroll to position [31, 0]
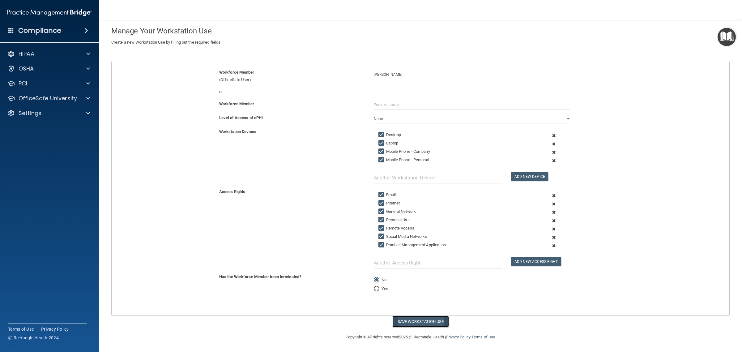
click at [421, 320] on button "Save Workstation Use" at bounding box center [420, 321] width 57 height 11
select select "? string:Limited ?"
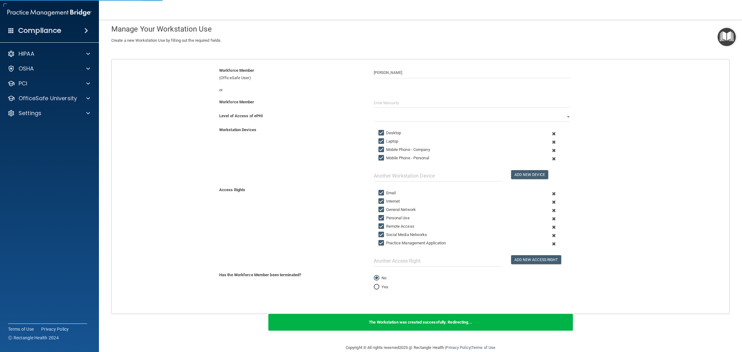
scroll to position [144, 0]
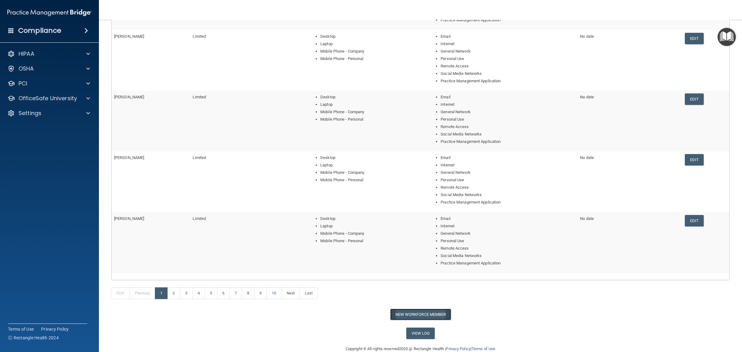
click at [430, 312] on button "New Workforce Member" at bounding box center [420, 314] width 61 height 11
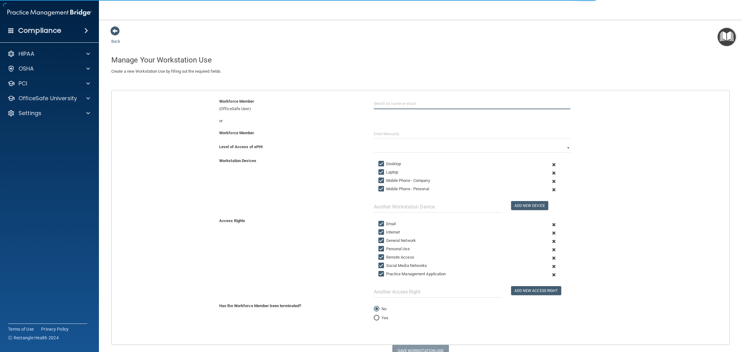
click at [382, 103] on input "text" at bounding box center [472, 103] width 197 height 11
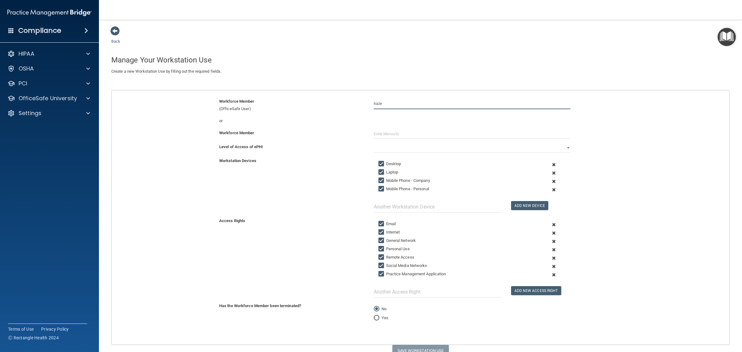
type input "[PERSON_NAME]"
drag, startPoint x: 395, startPoint y: 102, endPoint x: 326, endPoint y: 103, distance: 68.4
click at [319, 103] on div "Workforce Member (OfficeSafe User) [PERSON_NAME]" at bounding box center [420, 105] width 627 height 15
click at [110, 28] on span at bounding box center [114, 30] width 9 height 9
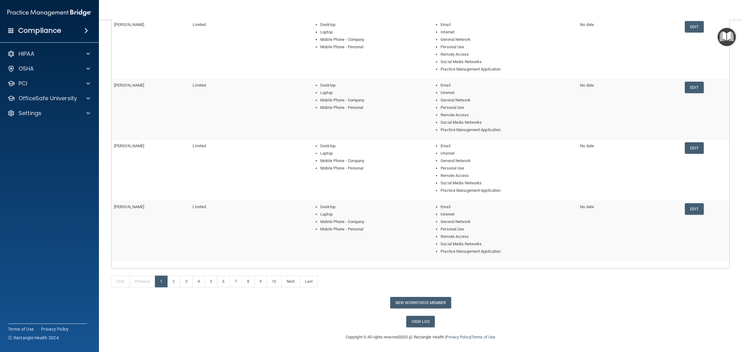
scroll to position [156, 0]
click at [177, 283] on link "2" at bounding box center [173, 282] width 13 height 12
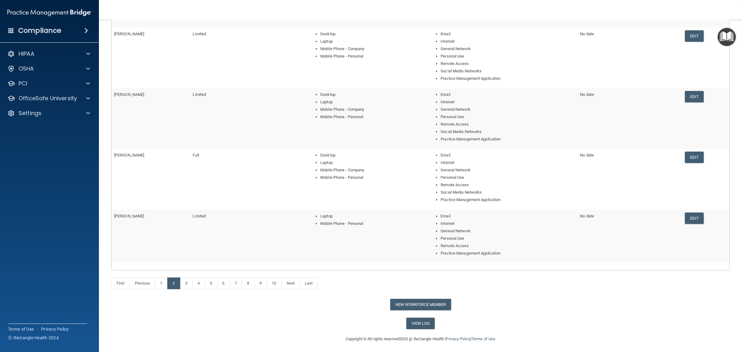
scroll to position [149, 0]
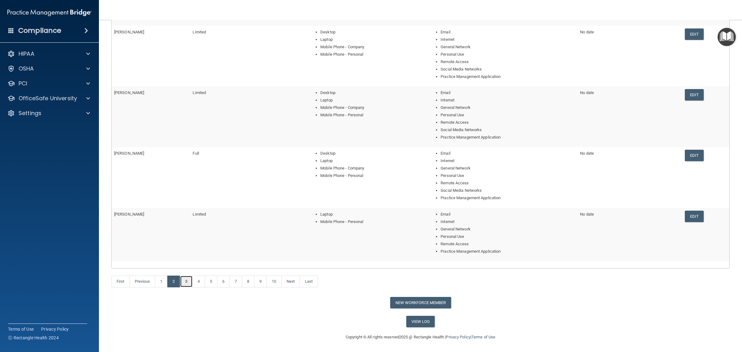
click at [184, 282] on link "3" at bounding box center [186, 282] width 13 height 12
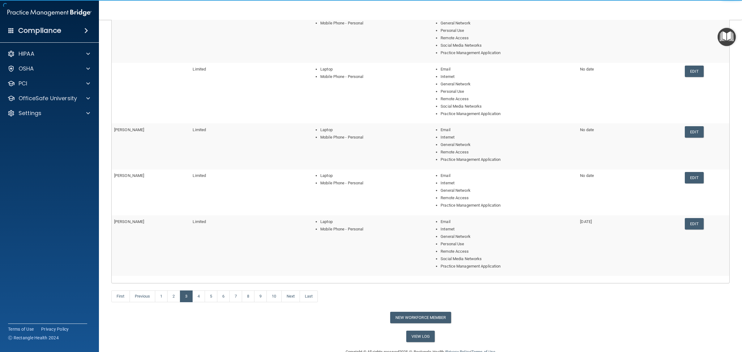
scroll to position [116, 0]
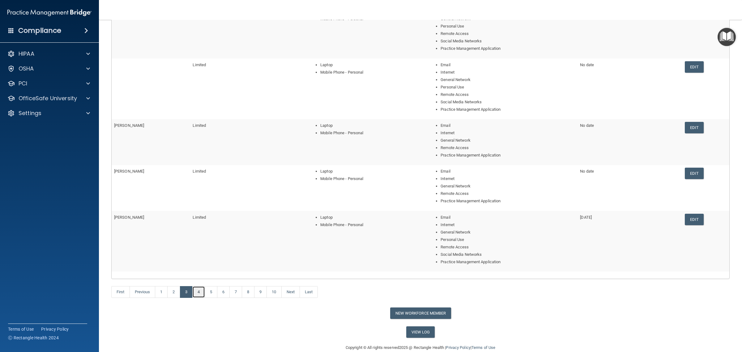
click at [200, 290] on link "4" at bounding box center [198, 292] width 13 height 12
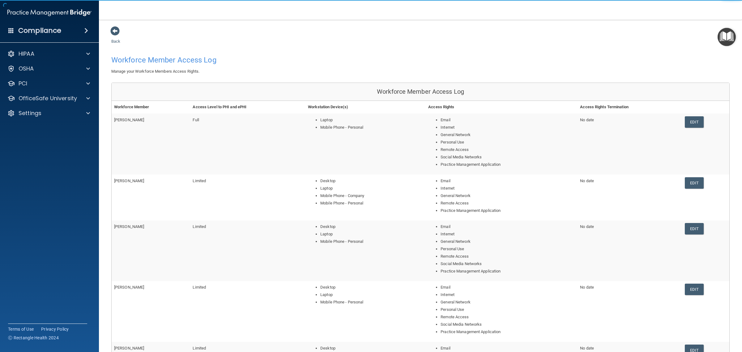
scroll to position [142, 0]
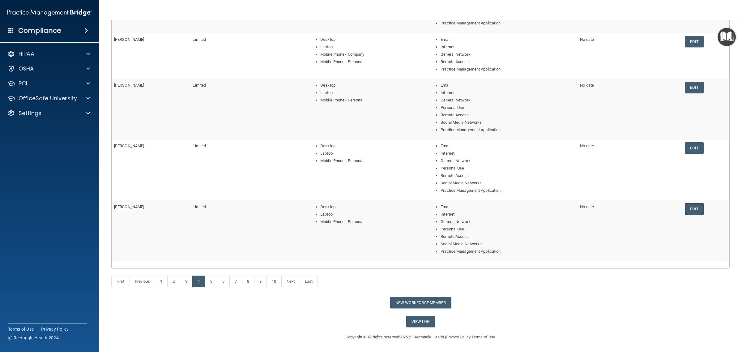
click at [691, 213] on link "Edit" at bounding box center [694, 208] width 19 height 11
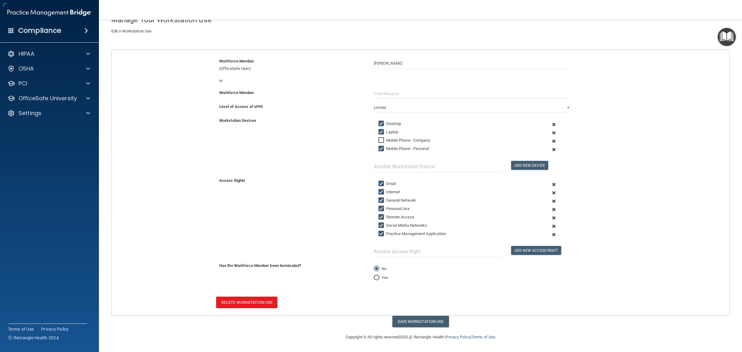
scroll to position [42, 0]
click at [374, 277] on input "Yes" at bounding box center [377, 278] width 6 height 5
radio input "true"
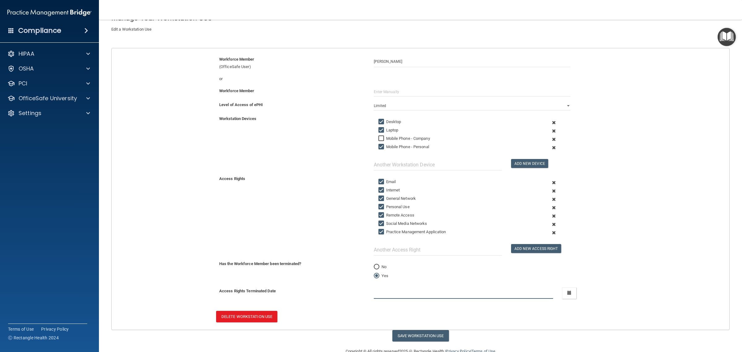
click at [407, 294] on input "text" at bounding box center [464, 292] width 180 height 11
click at [571, 299] on button "button" at bounding box center [569, 292] width 14 height 11
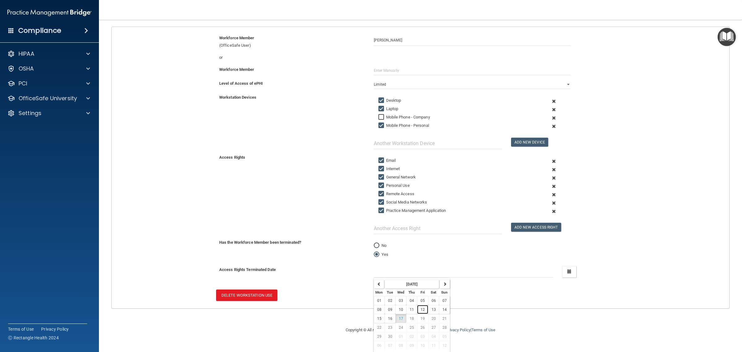
click at [421, 310] on span "12" at bounding box center [423, 309] width 4 height 4
type input "[DATE]"
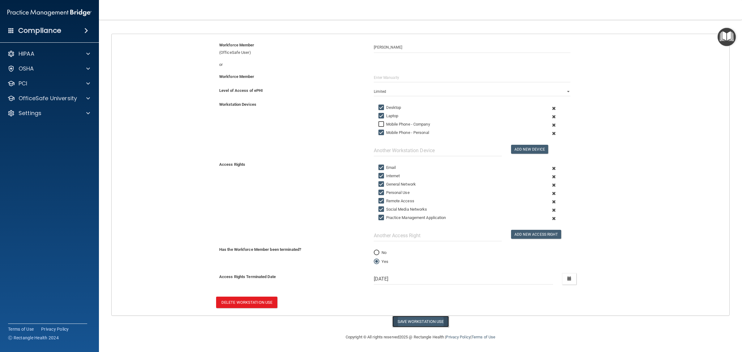
click at [420, 319] on button "Save Workstation Use" at bounding box center [420, 321] width 57 height 11
select select "? string:Limited ?"
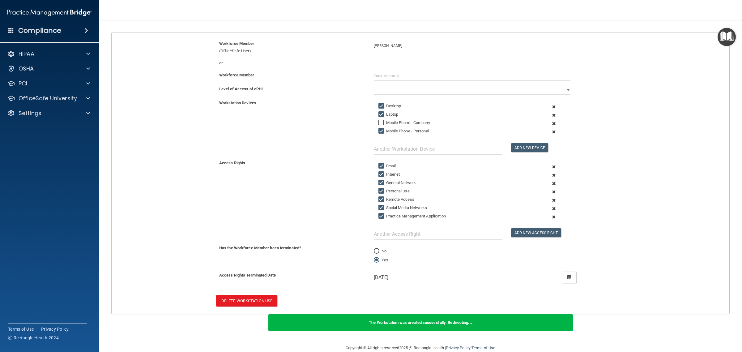
scroll to position [144, 0]
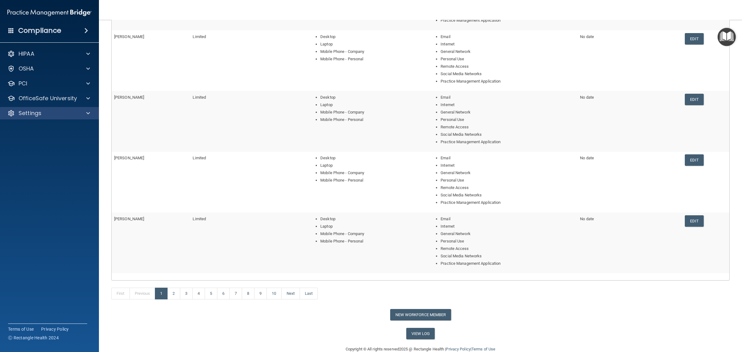
click at [52, 118] on div "Settings" at bounding box center [49, 113] width 99 height 12
click at [42, 115] on div "Settings" at bounding box center [41, 112] width 77 height 7
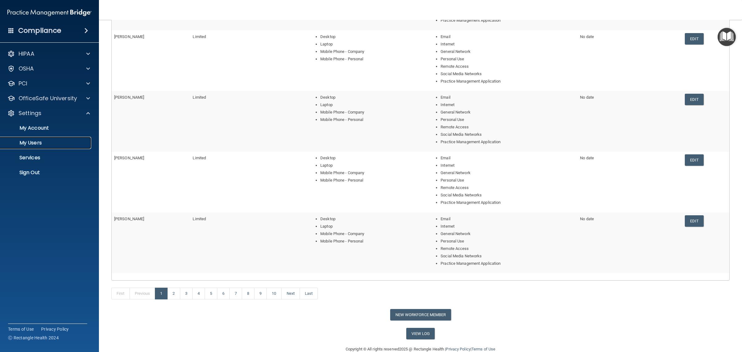
click at [38, 144] on p "My Users" at bounding box center [46, 143] width 84 height 6
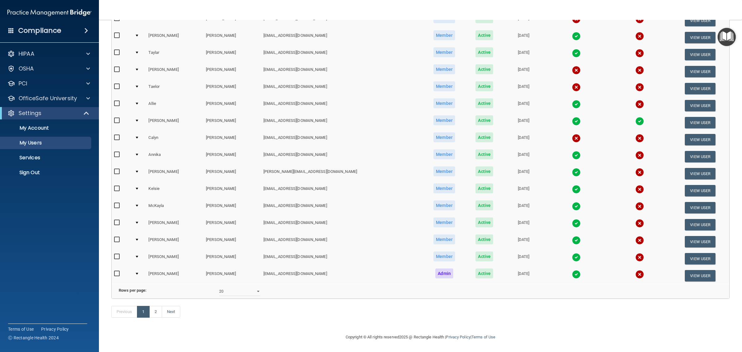
scroll to position [159, 0]
click at [233, 287] on select "10 20 30 40 all" at bounding box center [239, 291] width 41 height 9
select select "38"
click at [219, 287] on select "10 20 30 40 all" at bounding box center [239, 291] width 41 height 9
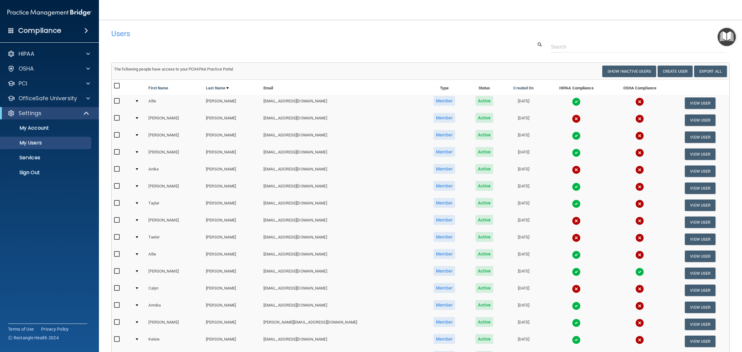
drag, startPoint x: 167, startPoint y: 334, endPoint x: 175, endPoint y: 334, distance: 7.4
click at [168, 334] on td "Kelsie" at bounding box center [175, 341] width 58 height 17
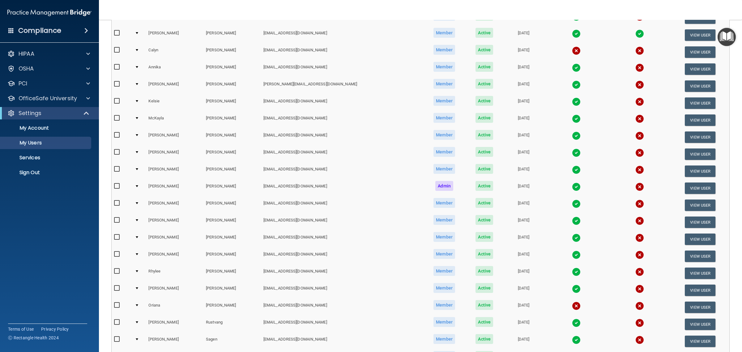
scroll to position [309, 0]
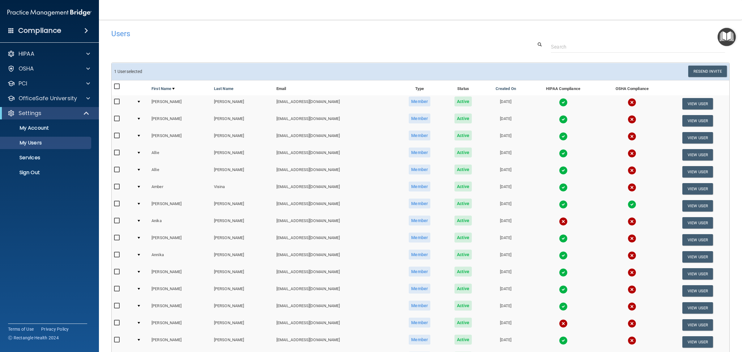
select select "20"
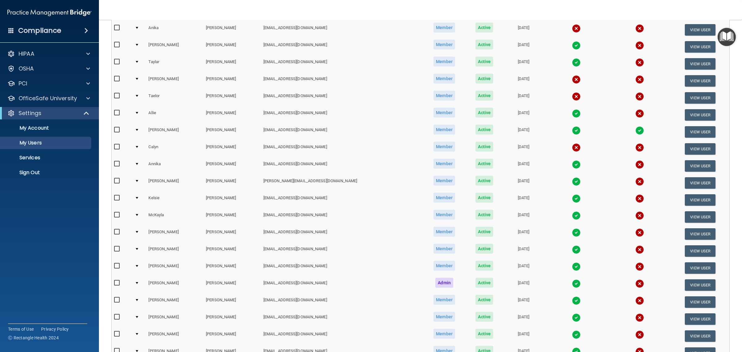
scroll to position [77, 0]
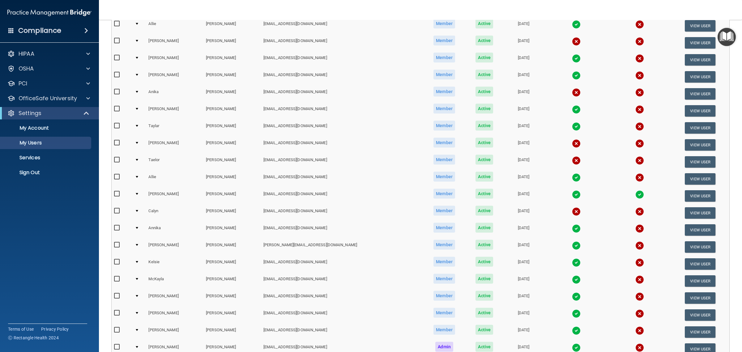
click at [572, 108] on img at bounding box center [576, 109] width 9 height 9
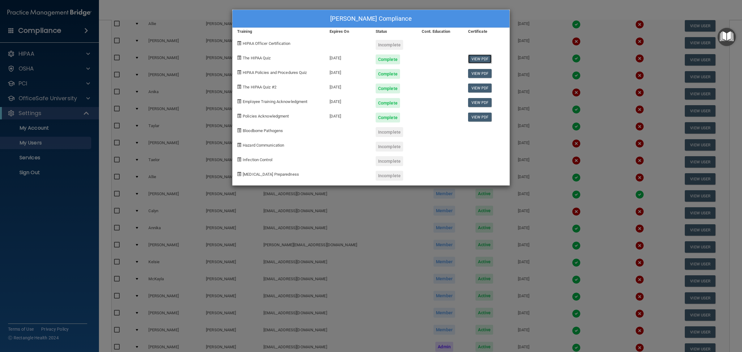
click at [487, 59] on link "View PDF" at bounding box center [480, 58] width 24 height 9
click at [617, 10] on div "Kelly Boyden's Compliance Training Expires On Status Cont. Education Certificat…" at bounding box center [371, 176] width 742 height 352
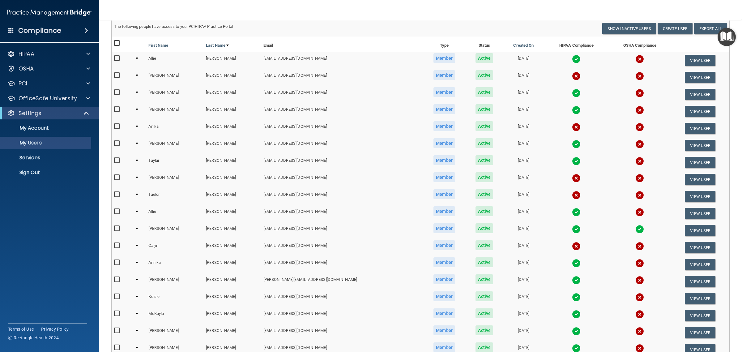
scroll to position [0, 0]
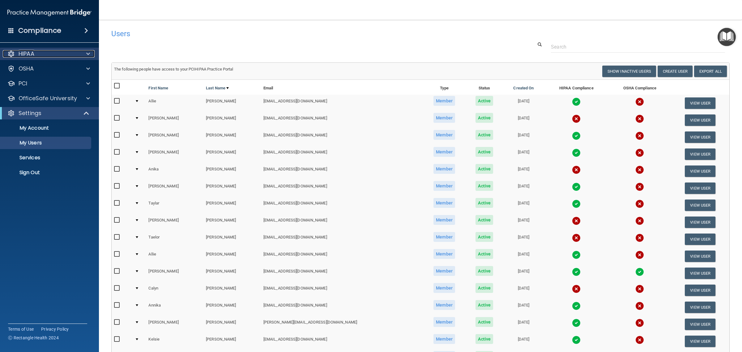
click at [82, 55] on div at bounding box center [86, 53] width 15 height 7
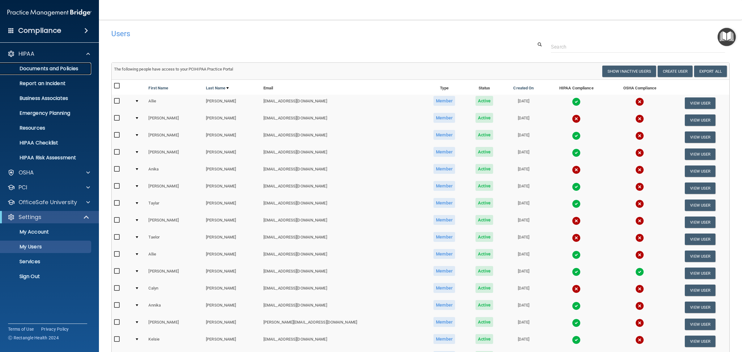
click at [59, 65] on link "Documents and Policies" at bounding box center [42, 68] width 97 height 12
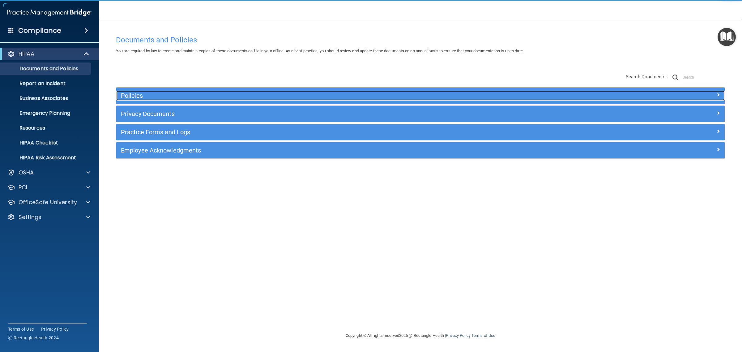
click at [156, 93] on h5 "Policies" at bounding box center [344, 95] width 447 height 7
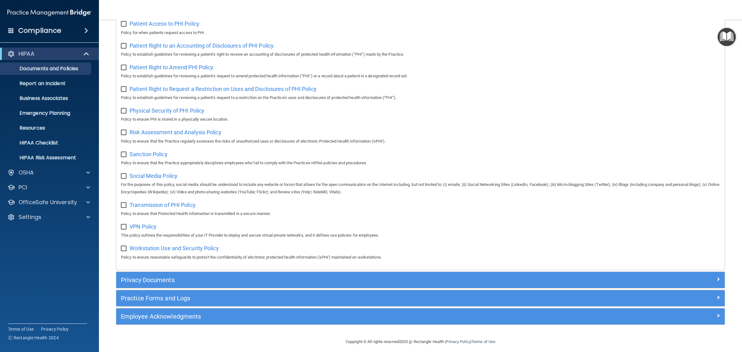
scroll to position [333, 0]
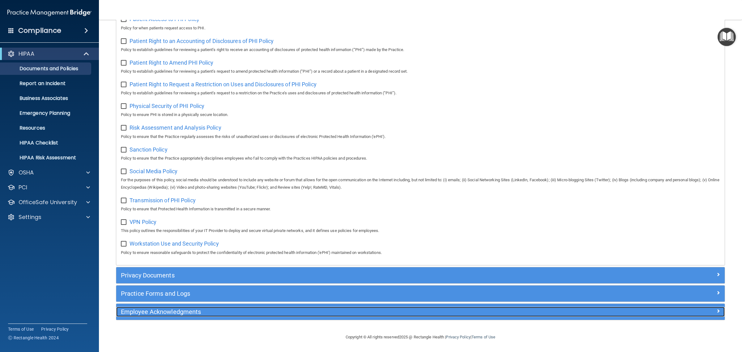
click at [181, 311] on h5 "Employee Acknowledgments" at bounding box center [344, 311] width 447 height 7
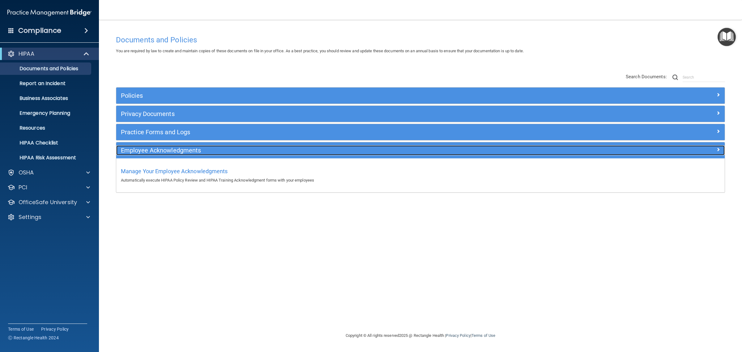
scroll to position [0, 0]
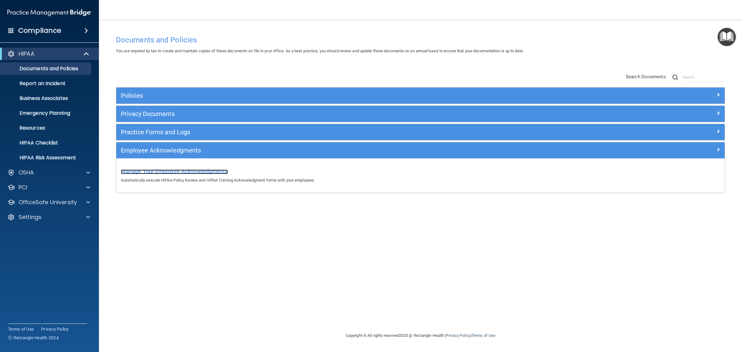
drag, startPoint x: 182, startPoint y: 171, endPoint x: 229, endPoint y: 229, distance: 74.8
click at [183, 171] on span "Manage Your Employee Acknowledgments" at bounding box center [174, 171] width 107 height 6
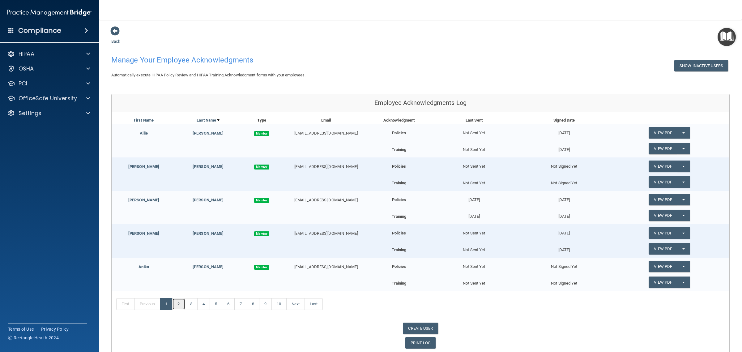
click at [178, 306] on link "2" at bounding box center [178, 304] width 13 height 12
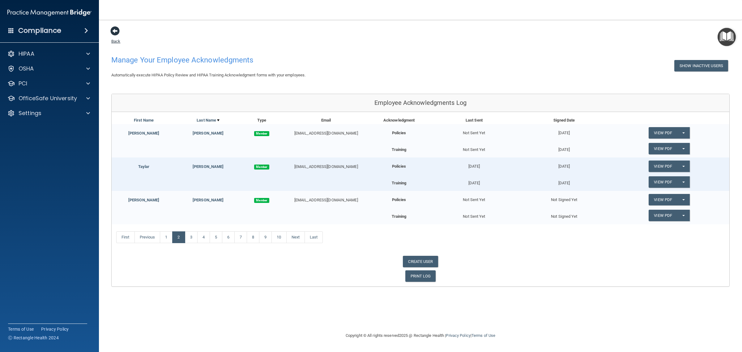
click at [112, 30] on span at bounding box center [114, 30] width 9 height 9
